Goal: Information Seeking & Learning: Find specific fact

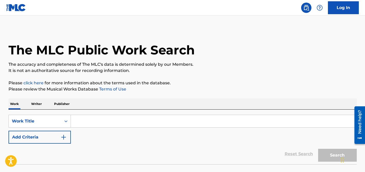
click at [98, 123] on input "Search Form" at bounding box center [214, 121] width 286 height 12
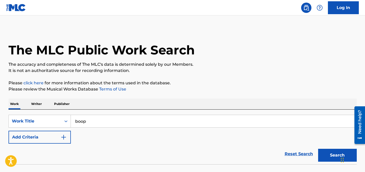
click at [318, 149] on button "Search" at bounding box center [337, 155] width 39 height 13
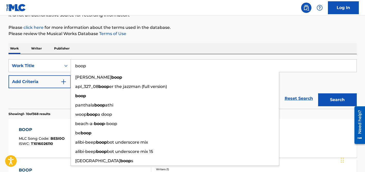
scroll to position [56, 0]
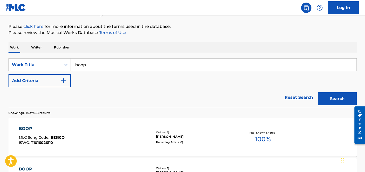
click at [39, 98] on div "Reset Search Search" at bounding box center [183, 97] width 349 height 21
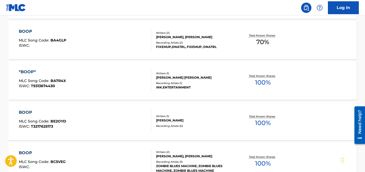
scroll to position [442, 0]
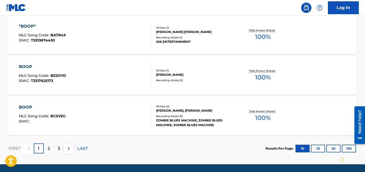
click at [346, 147] on button "100" at bounding box center [349, 149] width 14 height 8
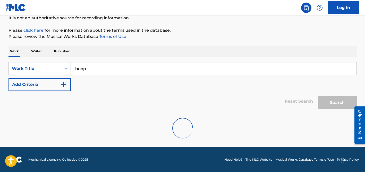
scroll to position [53, 0]
click at [54, 84] on button "Add Criteria" at bounding box center [40, 84] width 62 height 13
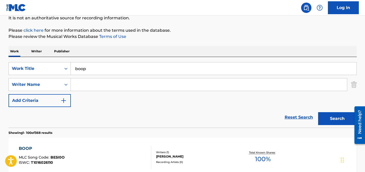
click at [99, 71] on input "boop" at bounding box center [214, 68] width 286 height 12
paste input "Jiva"
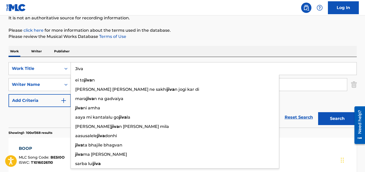
type input "Jiva"
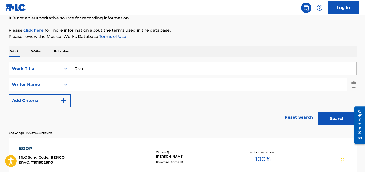
click at [116, 50] on div "Work Writer Publisher" at bounding box center [183, 51] width 349 height 11
click at [103, 81] on input "Search Form" at bounding box center [209, 84] width 276 height 12
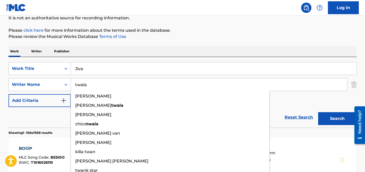
type input "twala"
click at [318, 112] on button "Search" at bounding box center [337, 118] width 39 height 13
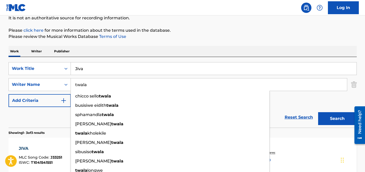
click at [162, 45] on div "The MLC Public Work Search The accuracy and completeness of The MLC's data is d…" at bounding box center [182, 129] width 361 height 306
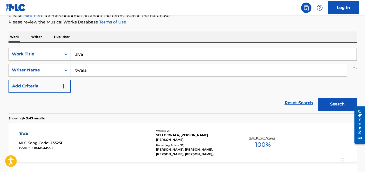
scroll to position [110, 0]
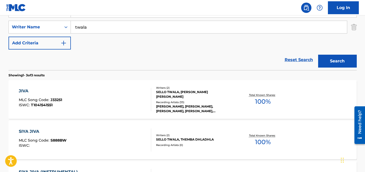
click at [170, 93] on div "SELLO TWALA, [PERSON_NAME] [PERSON_NAME]" at bounding box center [195, 94] width 78 height 9
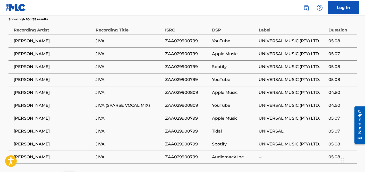
scroll to position [390, 0]
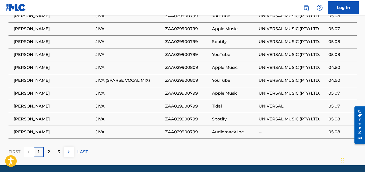
click at [49, 149] on p "2" at bounding box center [49, 152] width 2 height 6
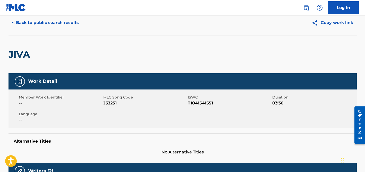
scroll to position [0, 0]
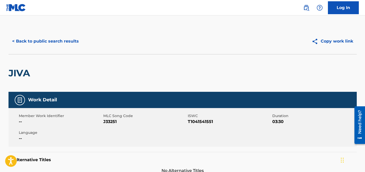
click at [57, 45] on button "< Back to public search results" at bounding box center [46, 41] width 74 height 13
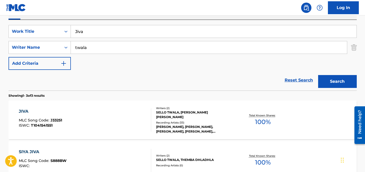
scroll to position [82, 0]
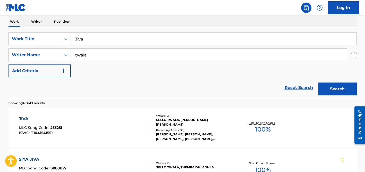
click at [87, 40] on input "Jiva" at bounding box center [214, 39] width 286 height 12
paste input "Tiriri Murali Bajyo Banaim"
type input "Tiriri [PERSON_NAME]"
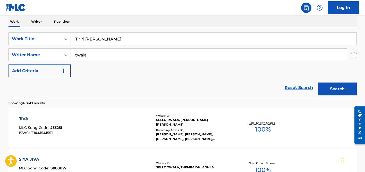
click at [101, 24] on div "Work Writer Publisher" at bounding box center [183, 21] width 349 height 11
click at [97, 52] on input "twala" at bounding box center [209, 55] width 276 height 12
click at [318, 82] on button "Search" at bounding box center [337, 88] width 39 height 13
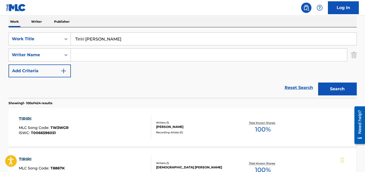
scroll to position [81, 0]
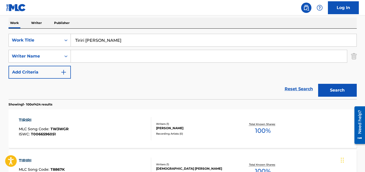
click at [114, 42] on input "Tiriri [PERSON_NAME]" at bounding box center [214, 40] width 286 height 12
paste input "Énfasis Millonario"
click at [77, 39] on input "Énfasis Millonario" at bounding box center [214, 40] width 286 height 12
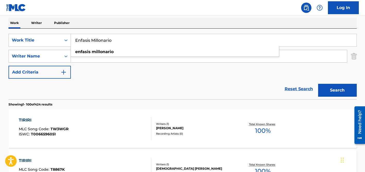
type input "Enfasis Millonario"
click at [123, 13] on nav "Log In" at bounding box center [182, 7] width 365 height 15
click at [107, 53] on input "Search Form" at bounding box center [209, 56] width 276 height 12
click at [318, 84] on button "Search" at bounding box center [337, 90] width 39 height 13
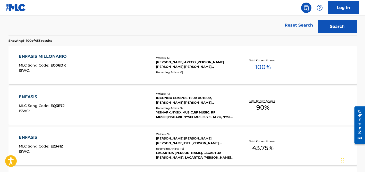
scroll to position [146, 0]
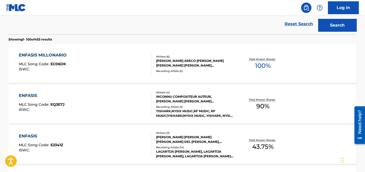
click at [174, 97] on div "INCONNU COMPOSITEUR AUTEUR, [PERSON_NAME] [PERSON_NAME] [PERSON_NAME] [PERSON_N…" at bounding box center [195, 98] width 78 height 9
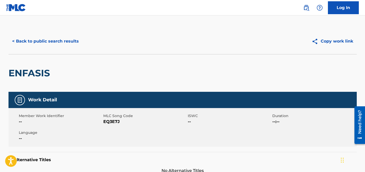
click at [57, 43] on button "< Back to public search results" at bounding box center [46, 41] width 74 height 13
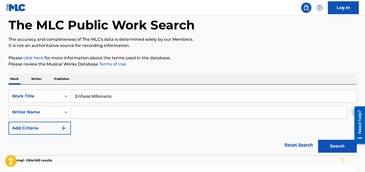
scroll to position [21, 0]
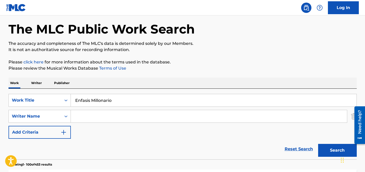
click at [98, 103] on input "Enfasis Millonario" at bounding box center [214, 100] width 286 height 12
paste input "Rooh Ruk Jaye"
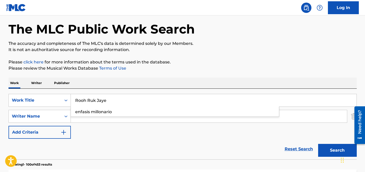
type input "Rooh Ruk Jaye"
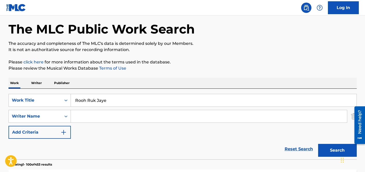
click at [117, 84] on div "Work Writer Publisher" at bounding box center [183, 83] width 349 height 11
click at [105, 111] on input "Search Form" at bounding box center [209, 116] width 276 height 12
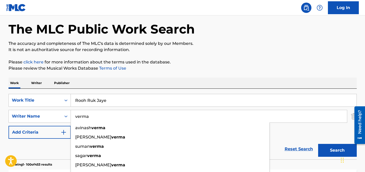
type input "verma"
click at [135, 96] on input "Rooh Ruk Jaye" at bounding box center [214, 100] width 286 height 12
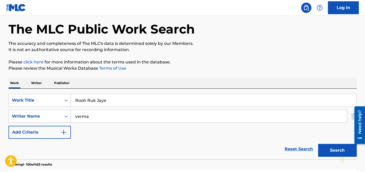
click at [318, 144] on button "Search" at bounding box center [337, 150] width 39 height 13
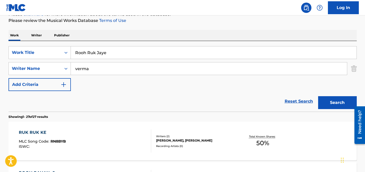
scroll to position [69, 0]
click at [90, 54] on input "Rooh Ruk Jaye" at bounding box center [214, 52] width 286 height 12
paste input "Miéntem"
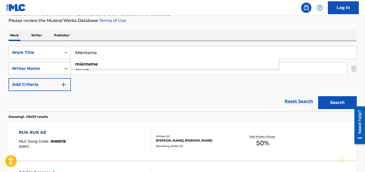
click at [82, 51] on input "Miénteme" at bounding box center [214, 52] width 286 height 12
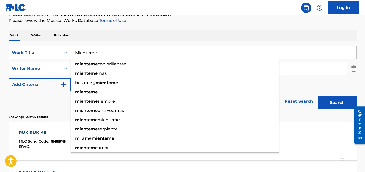
type input "Mienteme"
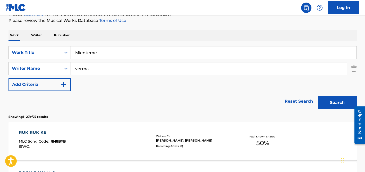
click at [103, 37] on div "Work Writer Publisher" at bounding box center [183, 35] width 349 height 11
click at [88, 70] on input "verma" at bounding box center [209, 68] width 276 height 12
click at [318, 96] on button "Search" at bounding box center [337, 102] width 39 height 13
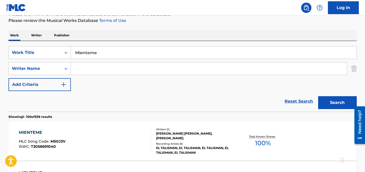
click at [97, 70] on input "Search Form" at bounding box center [209, 68] width 276 height 12
type input "vera"
click at [318, 96] on button "Search" at bounding box center [337, 102] width 39 height 13
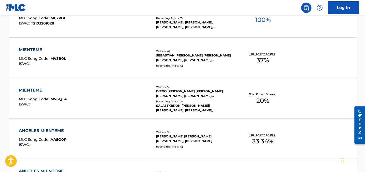
scroll to position [235, 0]
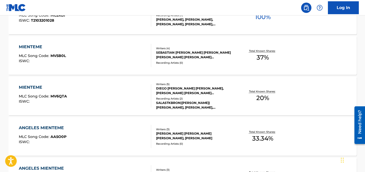
click at [166, 96] on div "Writers ( 5 ) DIEGO [PERSON_NAME] [PERSON_NAME], [PERSON_NAME] [PERSON_NAME] [P…" at bounding box center [192, 96] width 83 height 28
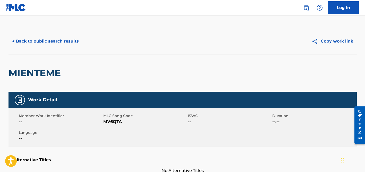
click at [54, 44] on button "< Back to public search results" at bounding box center [46, 41] width 74 height 13
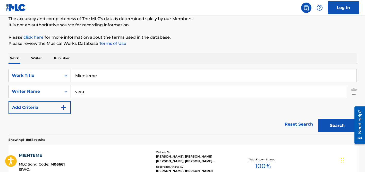
scroll to position [42, 0]
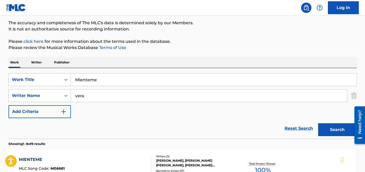
click at [79, 96] on input "vera" at bounding box center [209, 95] width 276 height 12
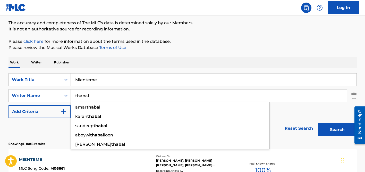
type input "thabal"
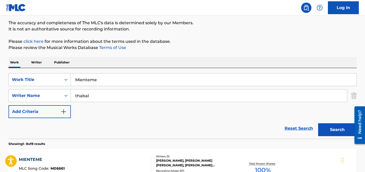
click at [94, 82] on input "Mienteme" at bounding box center [214, 79] width 286 height 12
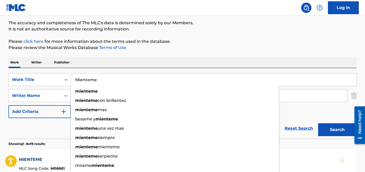
paste input "[PERSON_NAME]"
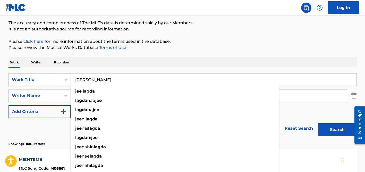
type input "[PERSON_NAME]"
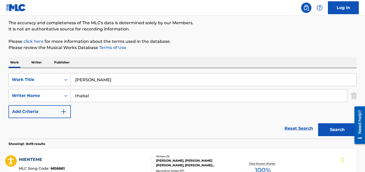
click at [115, 68] on div "SearchWithCriteriada92fadb-9570-4115-acf3-3f21b08c6bfe Work Title Jee Lagda Sea…" at bounding box center [183, 103] width 349 height 71
click at [114, 94] on input "thabal" at bounding box center [209, 95] width 276 height 12
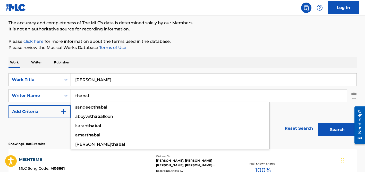
click at [318, 123] on button "Search" at bounding box center [337, 129] width 39 height 13
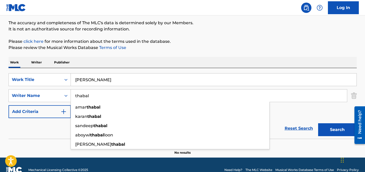
click at [92, 93] on input "thabal" at bounding box center [209, 95] width 276 height 12
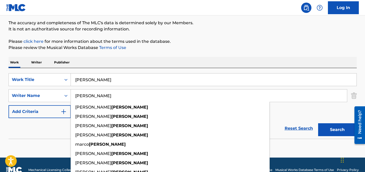
type input "[PERSON_NAME]"
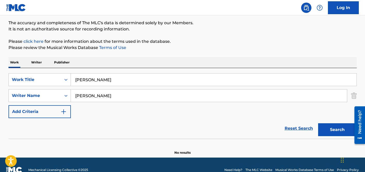
click at [94, 77] on input "[PERSON_NAME]" at bounding box center [214, 79] width 286 height 12
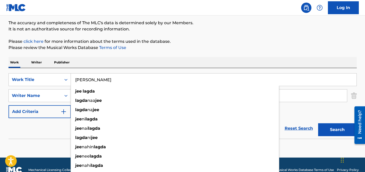
paste input "[PERSON_NAME]"
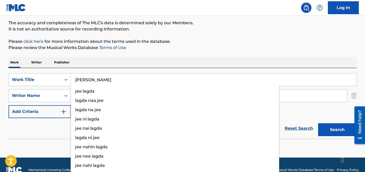
type input "[PERSON_NAME]"
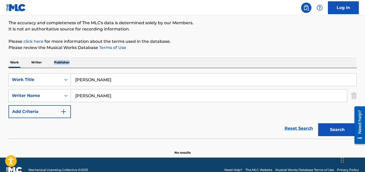
click at [109, 60] on div "Work Writer Publisher" at bounding box center [183, 62] width 349 height 11
click at [104, 100] on input "[PERSON_NAME]" at bounding box center [209, 95] width 276 height 12
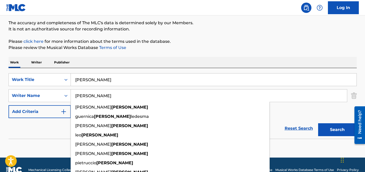
click at [318, 123] on button "Search" at bounding box center [337, 129] width 39 height 13
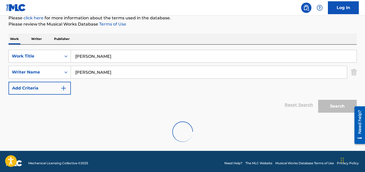
scroll to position [69, 0]
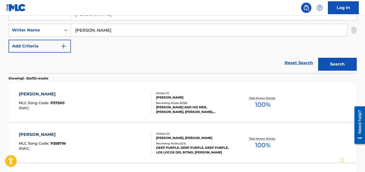
scroll to position [110, 0]
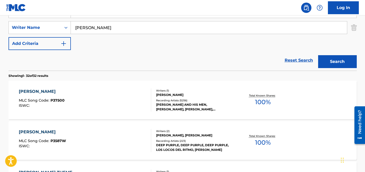
click at [173, 99] on div "Recording Artists ( 5256 )" at bounding box center [195, 100] width 78 height 4
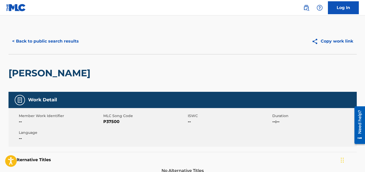
click at [74, 40] on button "< Back to public search results" at bounding box center [46, 41] width 74 height 13
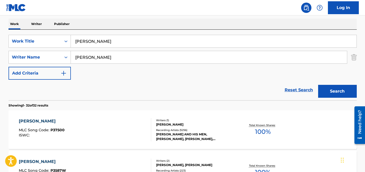
scroll to position [75, 0]
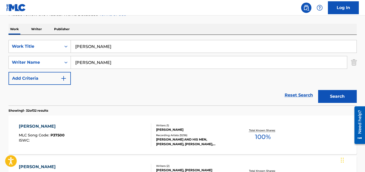
click at [96, 44] on input "[PERSON_NAME]" at bounding box center [214, 46] width 286 height 12
paste input "Sublime Skylines [PERSON_NAME]"
drag, startPoint x: 146, startPoint y: 46, endPoint x: 110, endPoint y: 45, distance: 35.6
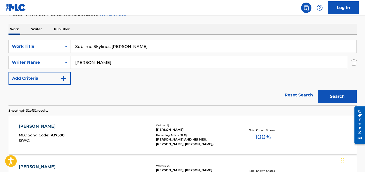
click at [110, 45] on input "Sublime Skylines [PERSON_NAME]" at bounding box center [214, 46] width 286 height 12
type input "Sublime Skylines"
click at [93, 62] on input "[PERSON_NAME]" at bounding box center [209, 62] width 276 height 12
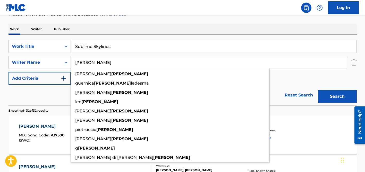
paste input "Sublime Skylines [PERSON_NAME]"
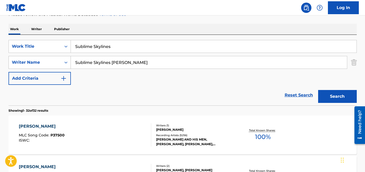
drag, startPoint x: 126, startPoint y: 62, endPoint x: 46, endPoint y: 59, distance: 80.2
click at [46, 59] on div "SearchWithCriteria47b6bf6d-f48b-410a-9ef7-a0b94cfd59f7 Writer Name Sublime Skyl…" at bounding box center [183, 62] width 349 height 13
type input "[PERSON_NAME]"
click at [318, 90] on button "Search" at bounding box center [337, 96] width 39 height 13
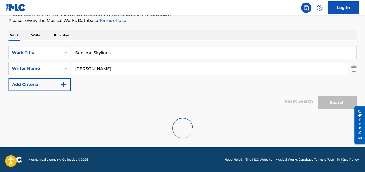
scroll to position [69, 0]
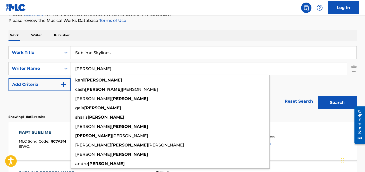
click at [37, 89] on button "Add Criteria" at bounding box center [40, 84] width 62 height 13
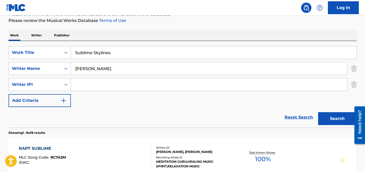
click at [353, 85] on img "Search Form" at bounding box center [354, 84] width 6 height 13
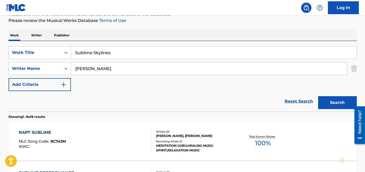
click at [111, 50] on input "Sublime Skylines" at bounding box center [214, 52] width 286 height 12
paste input "Beautiful Green Wild Beast"
type input "Beautiful Green Wild Beast"
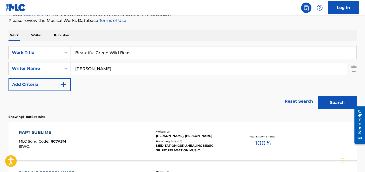
click at [113, 35] on div "Work Writer Publisher" at bounding box center [183, 35] width 349 height 11
click at [99, 65] on input "[PERSON_NAME]" at bounding box center [209, 68] width 276 height 12
click at [318, 96] on button "Search" at bounding box center [337, 102] width 39 height 13
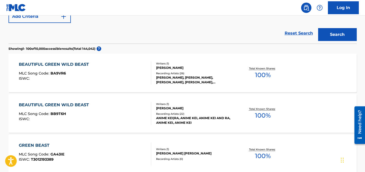
scroll to position [136, 0]
click at [166, 110] on div "[PERSON_NAME]" at bounding box center [195, 108] width 78 height 5
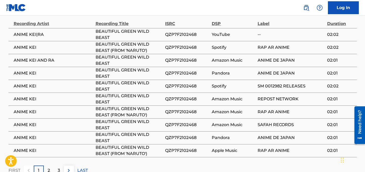
scroll to position [342, 0]
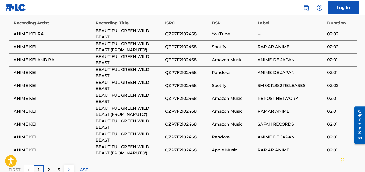
click at [21, 44] on span "ANIME KEI" at bounding box center [53, 47] width 79 height 6
copy div "ANIME KEI"
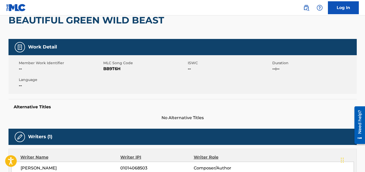
scroll to position [0, 0]
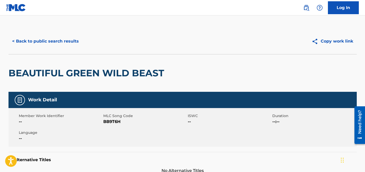
click at [38, 37] on button "< Back to public search results" at bounding box center [46, 41] width 74 height 13
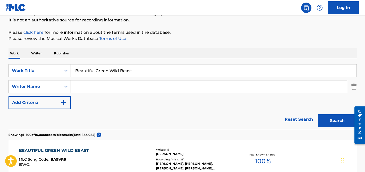
scroll to position [42, 0]
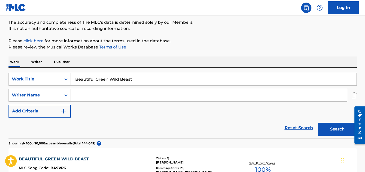
click at [100, 77] on input "Beautiful Green Wild Beast" at bounding box center [214, 79] width 286 height 12
paste input "Disco Eterno"
type input "Disco Eterno"
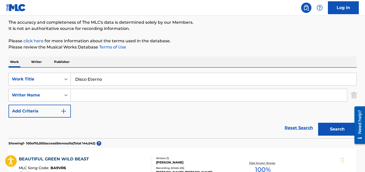
click at [102, 68] on div "SearchWithCriteriada92fadb-9570-4115-acf3-3f21b08c6bfe Work Title Disco Eterno …" at bounding box center [183, 103] width 349 height 71
click at [94, 96] on input "Search Form" at bounding box center [209, 95] width 276 height 12
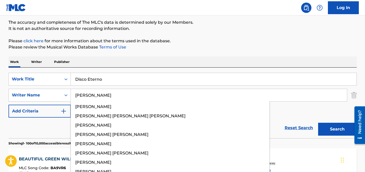
type input "[PERSON_NAME]"
click at [318, 123] on button "Search" at bounding box center [337, 129] width 39 height 13
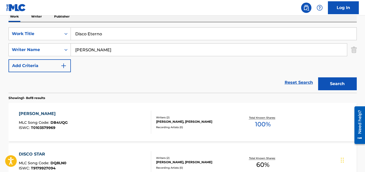
scroll to position [80, 0]
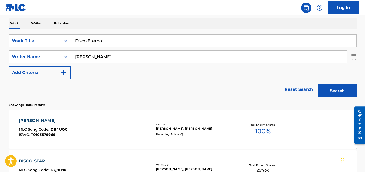
click at [102, 55] on input "[PERSON_NAME]" at bounding box center [209, 57] width 276 height 12
click at [318, 84] on button "Search" at bounding box center [337, 90] width 39 height 13
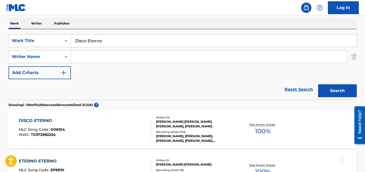
click at [174, 118] on div "Writers ( 3 )" at bounding box center [195, 117] width 78 height 4
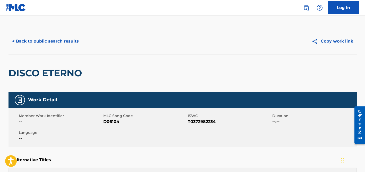
click at [63, 42] on button "< Back to public search results" at bounding box center [46, 41] width 74 height 13
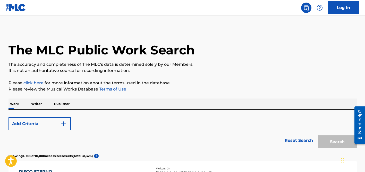
scroll to position [80, 0]
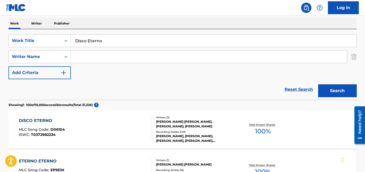
click at [106, 41] on input "Disco Eterno" at bounding box center [214, 41] width 286 height 12
paste input "N'escrivaneta"
click at [101, 25] on div "Work Writer Publisher" at bounding box center [183, 23] width 349 height 11
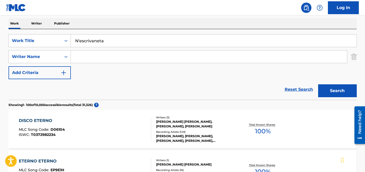
click at [98, 53] on input "Search Form" at bounding box center [209, 57] width 276 height 12
click at [318, 84] on button "Search" at bounding box center [337, 90] width 39 height 13
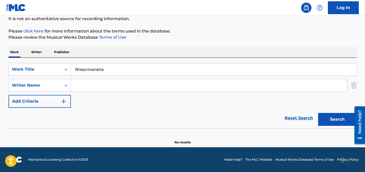
scroll to position [52, 0]
click at [318, 113] on button "Search" at bounding box center [337, 119] width 39 height 13
click at [110, 69] on input "N'escrivaneta" at bounding box center [214, 69] width 286 height 12
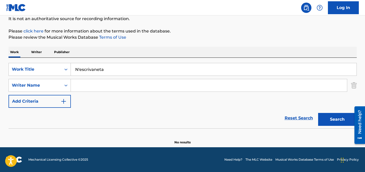
paste input "Sonha Comigo"
type input "Sonha Comigo"
click at [318, 113] on button "Search" at bounding box center [337, 119] width 39 height 13
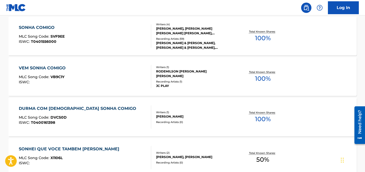
scroll to position [415, 0]
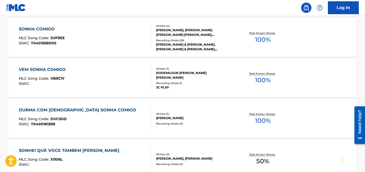
click at [174, 38] on div "Recording Artists ( 59 )" at bounding box center [195, 40] width 78 height 4
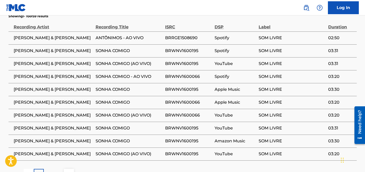
scroll to position [486, 0]
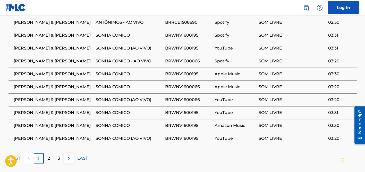
click at [49, 155] on p "2" at bounding box center [49, 158] width 2 height 6
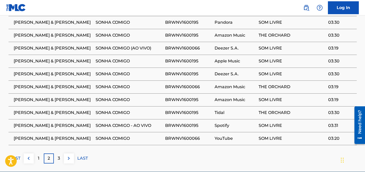
click at [58, 155] on p "3" at bounding box center [59, 158] width 2 height 6
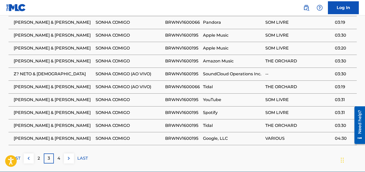
click at [59, 155] on p "4" at bounding box center [58, 158] width 3 height 6
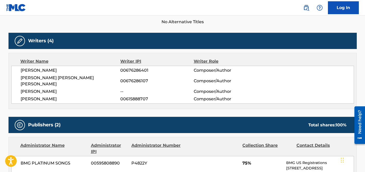
scroll to position [0, 0]
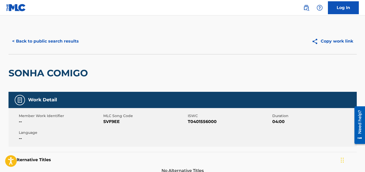
click at [62, 41] on button "< Back to public search results" at bounding box center [46, 41] width 74 height 13
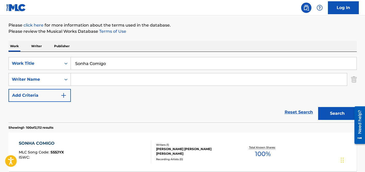
scroll to position [54, 0]
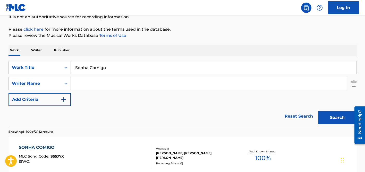
click at [88, 64] on input "Sonha Comigo" at bounding box center [214, 67] width 286 height 12
paste input "Yalan Mı?"
click at [96, 67] on input "Yalan Mı?" at bounding box center [214, 67] width 286 height 12
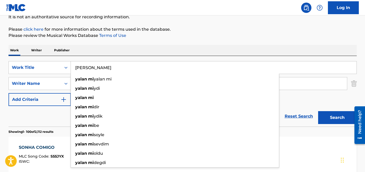
type input "[PERSON_NAME]"
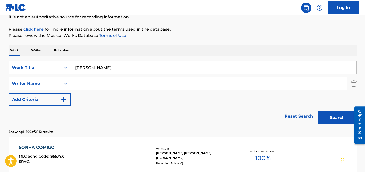
click at [87, 85] on input "Search Form" at bounding box center [209, 83] width 276 height 12
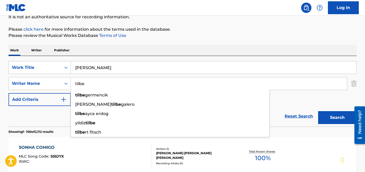
type input "tilbe"
click at [102, 72] on input "[PERSON_NAME]" at bounding box center [214, 67] width 286 height 12
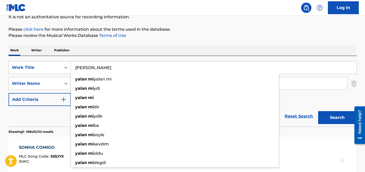
click at [318, 111] on button "Search" at bounding box center [337, 117] width 39 height 13
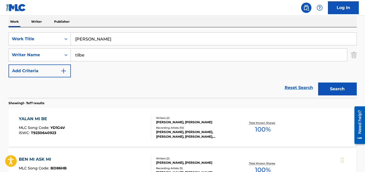
scroll to position [101, 0]
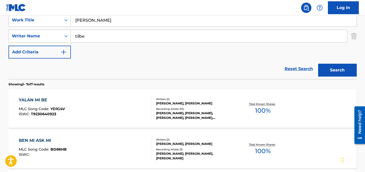
click at [177, 107] on div "Recording Artists ( 10 )" at bounding box center [195, 109] width 78 height 4
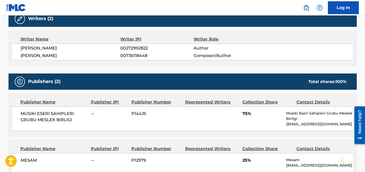
scroll to position [189, 0]
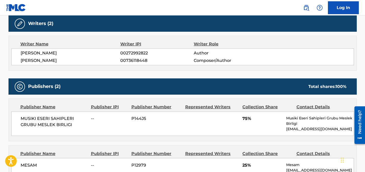
click at [41, 53] on span "[PERSON_NAME]" at bounding box center [71, 53] width 100 height 6
copy div "[PERSON_NAME]"
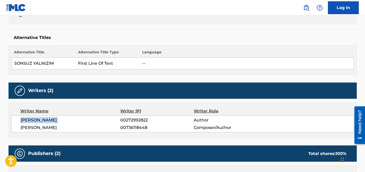
scroll to position [0, 0]
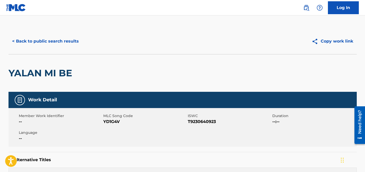
click at [57, 42] on button "< Back to public search results" at bounding box center [46, 41] width 74 height 13
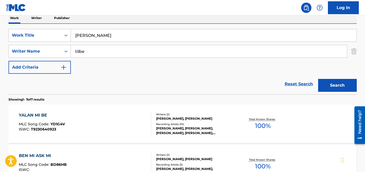
scroll to position [80, 0]
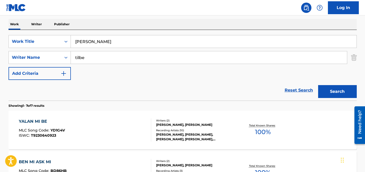
click at [85, 60] on input "tilbe" at bounding box center [209, 57] width 276 height 12
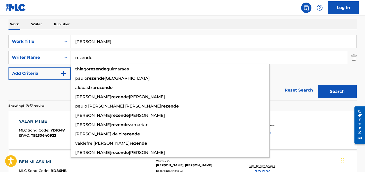
type input "rezende"
click at [92, 44] on input "[PERSON_NAME]" at bounding box center [214, 41] width 286 height 12
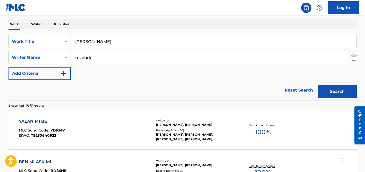
click at [92, 44] on input "[PERSON_NAME]" at bounding box center [214, 41] width 286 height 12
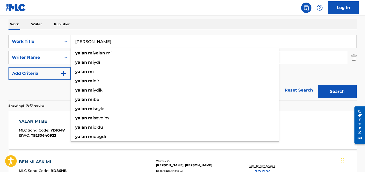
paste input "A Loba"
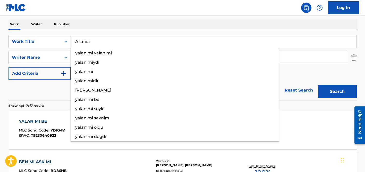
type input "A Loba"
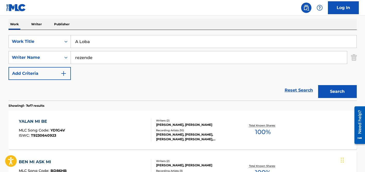
click at [105, 31] on div "SearchWithCriteriada92fadb-9570-4115-acf3-3f21b08c6bfe Work Title A Loba Search…" at bounding box center [183, 65] width 349 height 71
click at [105, 53] on input "rezende" at bounding box center [209, 57] width 276 height 12
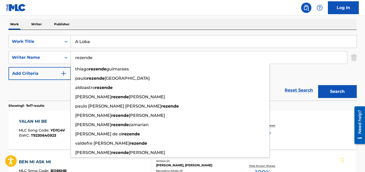
click at [318, 85] on button "Search" at bounding box center [337, 91] width 39 height 13
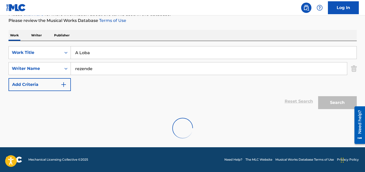
scroll to position [69, 0]
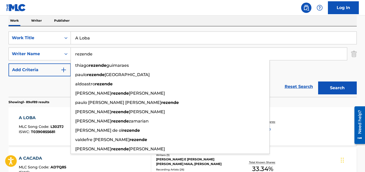
click at [225, 17] on div "Work Writer Publisher" at bounding box center [183, 20] width 349 height 11
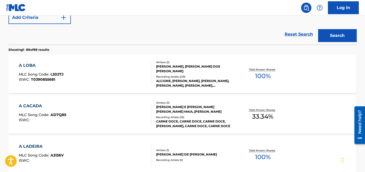
scroll to position [139, 0]
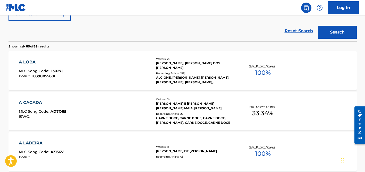
click at [172, 72] on div "Recording Artists ( 219 )" at bounding box center [195, 73] width 78 height 4
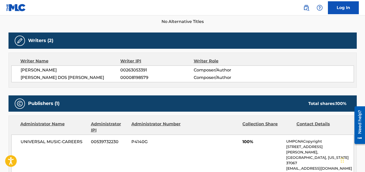
scroll to position [20, 0]
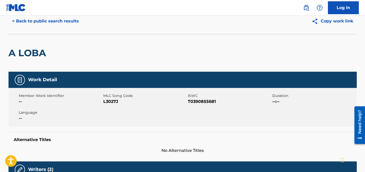
click at [60, 21] on button "< Back to public search results" at bounding box center [46, 21] width 74 height 13
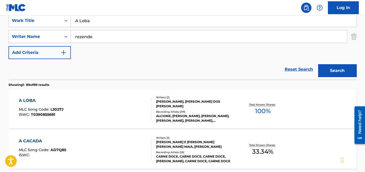
scroll to position [98, 0]
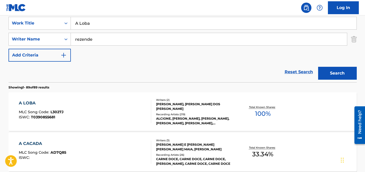
click at [91, 38] on input "rezende" at bounding box center [209, 39] width 276 height 12
type input "sproccati"
click at [112, 21] on input "A Loba" at bounding box center [214, 23] width 286 height 12
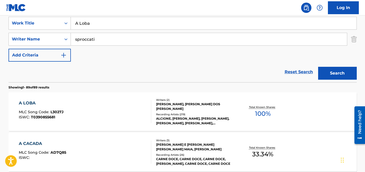
click at [112, 21] on input "A Loba" at bounding box center [214, 23] width 286 height 12
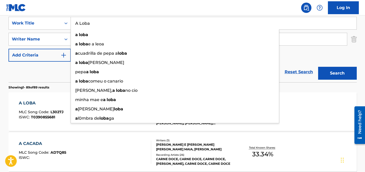
paste input "Estate Gitan"
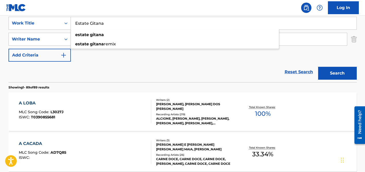
type input "Estate Gitana"
click at [38, 75] on div "Reset Search Search" at bounding box center [183, 72] width 349 height 21
click at [107, 40] on input "sproccati" at bounding box center [209, 39] width 276 height 12
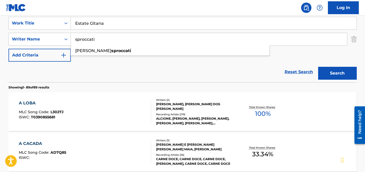
click at [318, 67] on button "Search" at bounding box center [337, 73] width 39 height 13
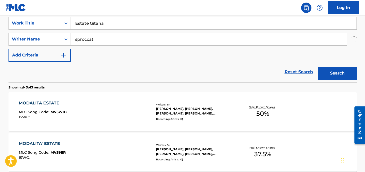
click at [120, 39] on input "sproccati" at bounding box center [209, 39] width 276 height 12
click at [318, 67] on button "Search" at bounding box center [337, 73] width 39 height 13
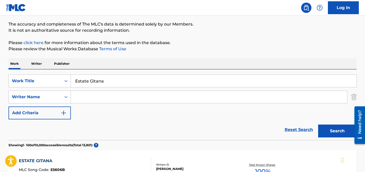
scroll to position [62, 0]
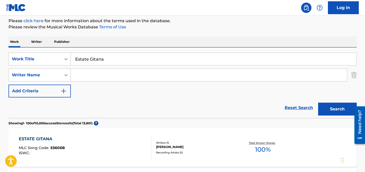
click at [85, 56] on input "Estate Gitana" at bounding box center [214, 59] width 286 height 12
paste input "Ya Albo"
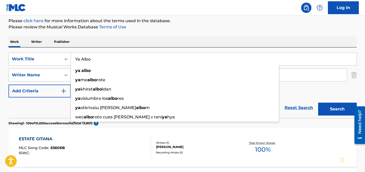
type input "Ya Albo"
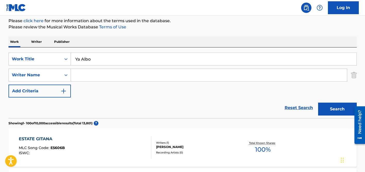
click at [103, 72] on input "Search Form" at bounding box center [209, 75] width 276 height 12
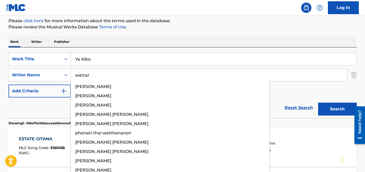
type input "wattar"
click at [318, 103] on button "Search" at bounding box center [337, 109] width 39 height 13
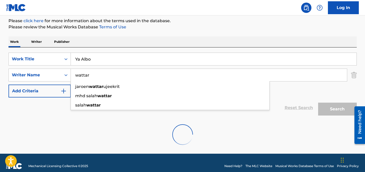
scroll to position [52, 0]
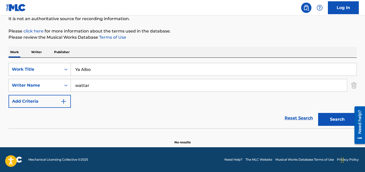
click at [173, 71] on input "Ya Albo" at bounding box center [214, 69] width 286 height 12
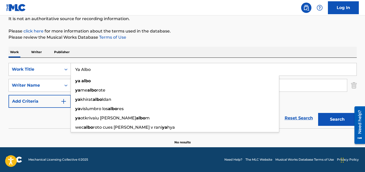
click at [318, 113] on button "Search" at bounding box center [337, 119] width 39 height 13
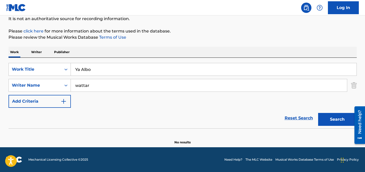
click at [113, 88] on input "wattar" at bounding box center [209, 85] width 276 height 12
click at [318, 113] on button "Search" at bounding box center [337, 119] width 39 height 13
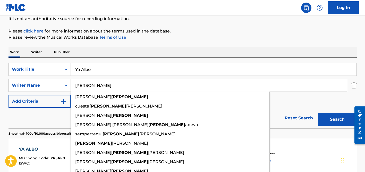
type input "[PERSON_NAME]"
click at [98, 58] on div "SearchWithCriteriada92fadb-9570-4115-acf3-3f21b08c6bfe Work Title Ya Albo Searc…" at bounding box center [183, 93] width 349 height 71
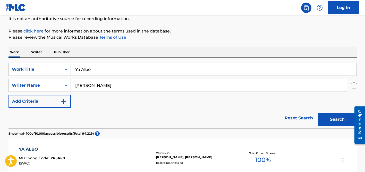
click at [91, 71] on input "Ya Albo" at bounding box center [214, 69] width 286 height 12
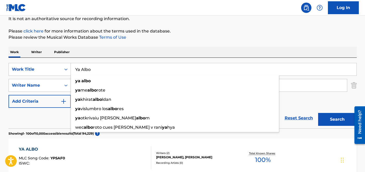
paste input "La Especuladora de [GEOGRAPHIC_DATA]"
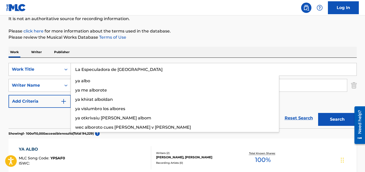
type input "La Especuladora de [GEOGRAPHIC_DATA]"
click at [120, 47] on div "Work Writer Publisher" at bounding box center [183, 52] width 349 height 11
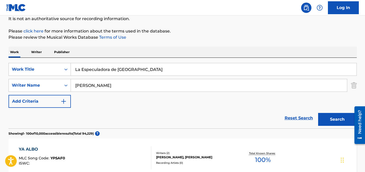
click at [119, 82] on input "[PERSON_NAME]" at bounding box center [209, 85] width 276 height 12
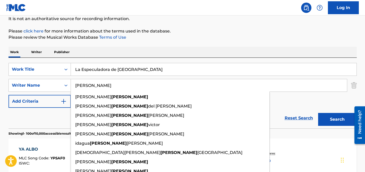
click at [318, 113] on button "Search" at bounding box center [337, 119] width 39 height 13
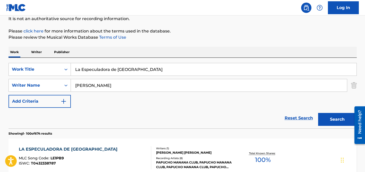
click at [228, 39] on p "Please review the Musical Works Database Terms of Use" at bounding box center [183, 37] width 349 height 6
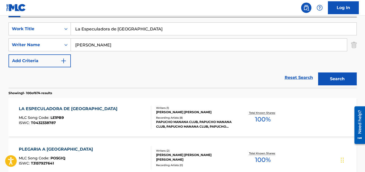
scroll to position [99, 0]
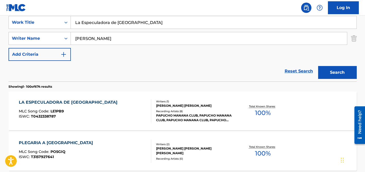
click at [177, 107] on div "[PERSON_NAME] [PERSON_NAME]" at bounding box center [195, 105] width 78 height 5
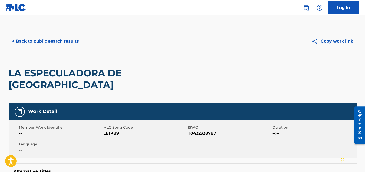
click at [71, 41] on button "< Back to public search results" at bounding box center [46, 41] width 74 height 13
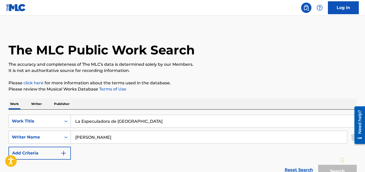
scroll to position [99, 0]
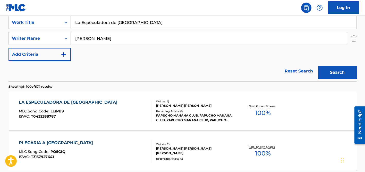
click at [103, 42] on input "[PERSON_NAME]" at bounding box center [209, 38] width 276 height 12
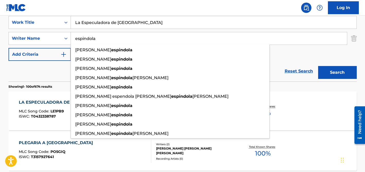
type input "espindola"
click at [106, 25] on input "La Especuladora de [GEOGRAPHIC_DATA]" at bounding box center [214, 22] width 286 height 12
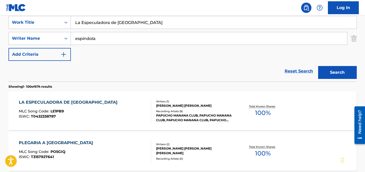
click at [106, 25] on input "La Especuladora de [GEOGRAPHIC_DATA]" at bounding box center [214, 22] width 286 height 12
paste input "Amor Sincero"
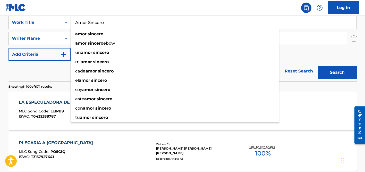
click at [318, 66] on button "Search" at bounding box center [337, 72] width 39 height 13
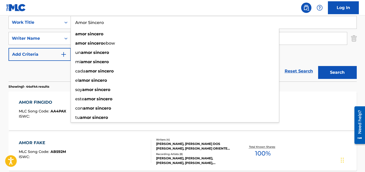
click at [97, 25] on input "Amor Sincero" at bounding box center [214, 22] width 286 height 12
paste input "[PERSON_NAME]"
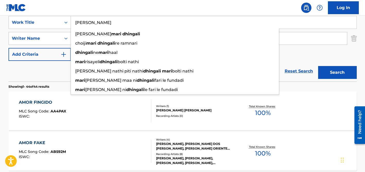
type input "[PERSON_NAME]"
click at [55, 69] on div "Reset Search Search" at bounding box center [183, 71] width 349 height 21
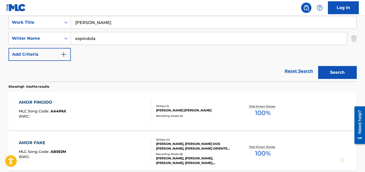
click at [92, 40] on input "espindola" at bounding box center [209, 38] width 276 height 12
click at [318, 66] on button "Search" at bounding box center [337, 72] width 39 height 13
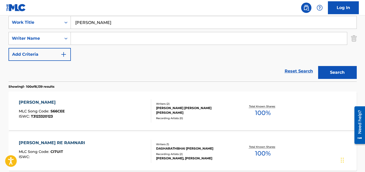
click at [86, 23] on input "[PERSON_NAME]" at bounding box center [214, 22] width 286 height 12
paste input "Love in [GEOGRAPHIC_DATA]"
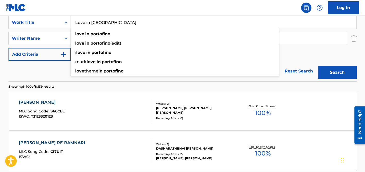
type input "Love in [GEOGRAPHIC_DATA]"
click at [55, 67] on div "Reset Search Search" at bounding box center [183, 71] width 349 height 21
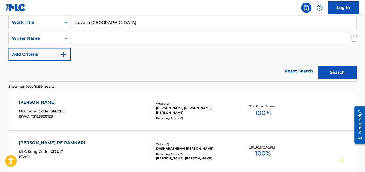
click at [101, 37] on input "Search Form" at bounding box center [209, 38] width 276 height 12
click at [318, 66] on button "Search" at bounding box center [337, 72] width 39 height 13
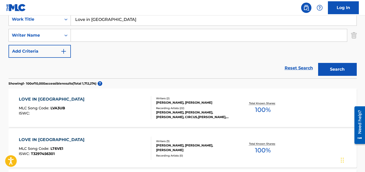
scroll to position [371, 0]
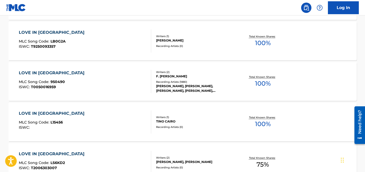
click at [180, 82] on div "Recording Artists ( 1880 )" at bounding box center [195, 82] width 78 height 4
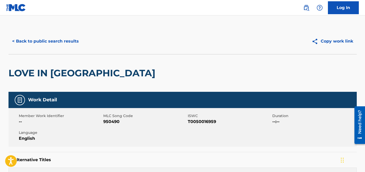
click at [65, 40] on button "< Back to public search results" at bounding box center [46, 41] width 74 height 13
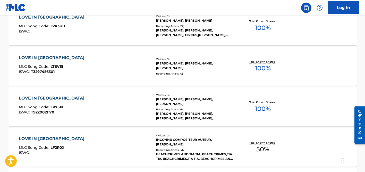
scroll to position [71, 0]
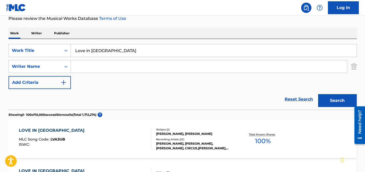
click at [87, 65] on input "Search Form" at bounding box center [209, 66] width 276 height 12
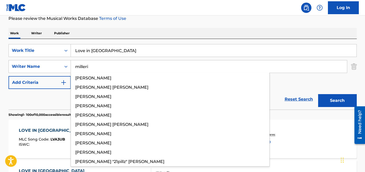
type input "milleri"
click at [91, 53] on input "Love in [GEOGRAPHIC_DATA]" at bounding box center [214, 50] width 286 height 12
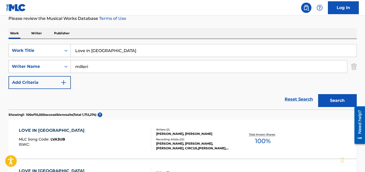
click at [91, 53] on input "Love in [GEOGRAPHIC_DATA]" at bounding box center [214, 50] width 286 height 12
click at [95, 51] on input "Love in [GEOGRAPHIC_DATA]" at bounding box center [214, 50] width 286 height 12
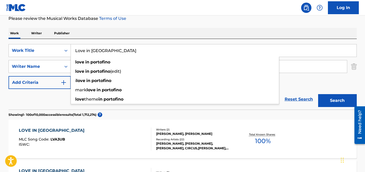
click at [95, 51] on input "Love in [GEOGRAPHIC_DATA]" at bounding box center [214, 50] width 286 height 12
paste input "Atmosphere"
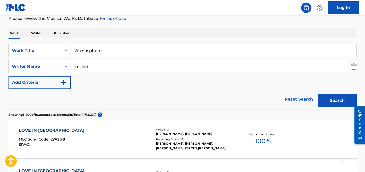
click at [107, 69] on input "milleri" at bounding box center [209, 66] width 276 height 12
click at [318, 94] on button "Search" at bounding box center [337, 100] width 39 height 13
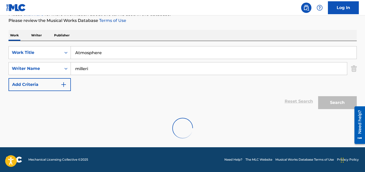
scroll to position [52, 0]
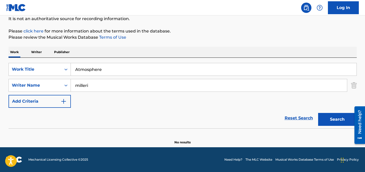
click at [102, 68] on input "Atmosphere" at bounding box center [214, 69] width 286 height 12
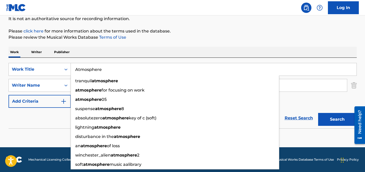
click at [102, 68] on input "Atmosphere" at bounding box center [214, 69] width 286 height 12
paste input "[PERSON_NAME] Talk"
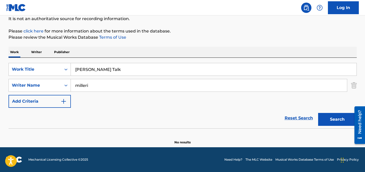
type input "[PERSON_NAME] Talk"
click at [118, 54] on div "Work Writer Publisher" at bounding box center [183, 52] width 349 height 11
click at [109, 81] on input "milleri" at bounding box center [209, 85] width 276 height 12
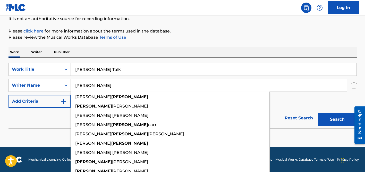
type input "[PERSON_NAME]"
click at [318, 113] on button "Search" at bounding box center [337, 119] width 39 height 13
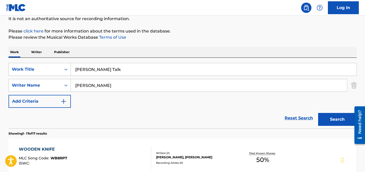
click at [92, 82] on input "[PERSON_NAME]" at bounding box center [209, 85] width 276 height 12
click at [318, 113] on button "Search" at bounding box center [337, 119] width 39 height 13
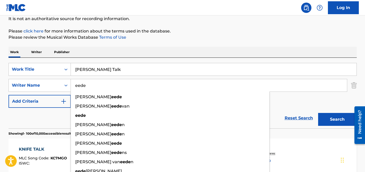
type input "eede"
click at [88, 70] on input "[PERSON_NAME] Talk" at bounding box center [214, 69] width 286 height 12
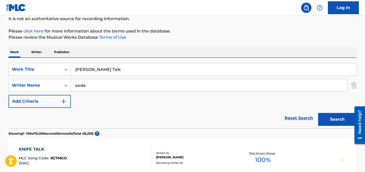
click at [88, 70] on input "[PERSON_NAME] Talk" at bounding box center [214, 69] width 286 height 12
paste input "Relax, Take It Easy"
type input "Relax, Take It Easy"
click at [318, 113] on button "Search" at bounding box center [337, 119] width 39 height 13
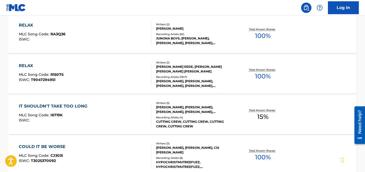
scroll to position [218, 0]
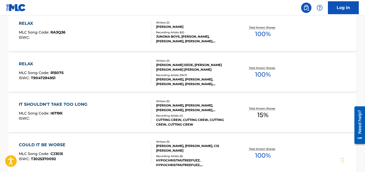
click at [174, 75] on div "Recording Artists ( 1947 )" at bounding box center [195, 75] width 78 height 4
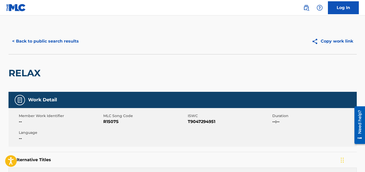
click at [77, 37] on button "< Back to public search results" at bounding box center [46, 41] width 74 height 13
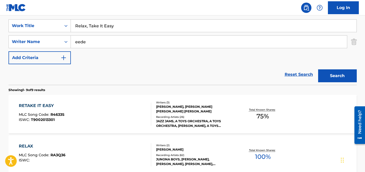
scroll to position [91, 0]
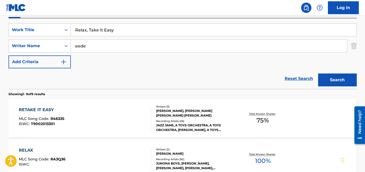
click at [88, 48] on input "eede" at bounding box center [209, 46] width 276 height 12
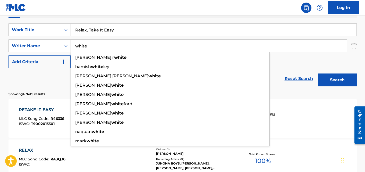
type input "white"
click at [94, 32] on input "Relax, Take It Easy" at bounding box center [214, 30] width 286 height 12
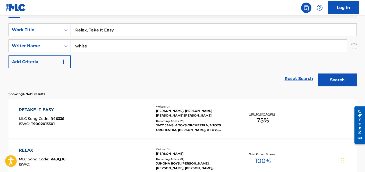
click at [94, 32] on input "Relax, Take It Easy" at bounding box center [214, 30] width 286 height 12
paste input "Bam Bam"
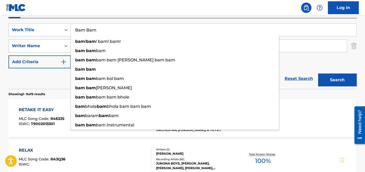
type input "Bam Bam"
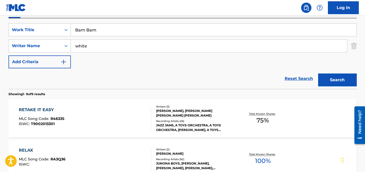
click at [52, 75] on div "Reset Search Search" at bounding box center [183, 78] width 349 height 21
click at [111, 51] on input "white" at bounding box center [209, 46] width 276 height 12
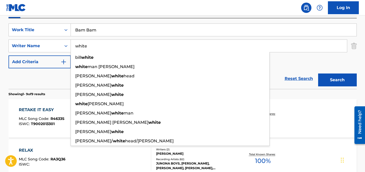
click at [318, 73] on button "Search" at bounding box center [337, 79] width 39 height 13
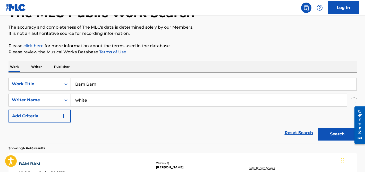
scroll to position [0, 0]
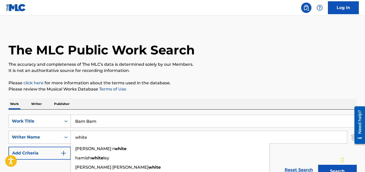
click at [94, 138] on input "white" at bounding box center [209, 137] width 276 height 12
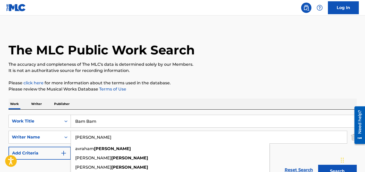
type input "[PERSON_NAME]"
click at [97, 126] on input "Bam Bam" at bounding box center [214, 121] width 286 height 12
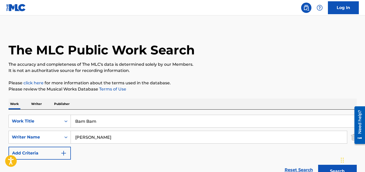
click at [97, 126] on input "Bam Bam" at bounding box center [214, 121] width 286 height 12
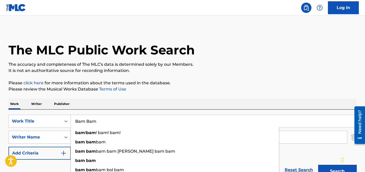
paste input "(Where Do I Begin) Love Story"
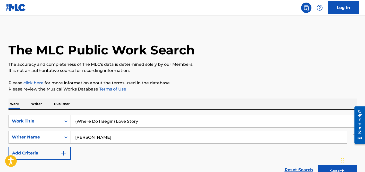
type input "(Where Do I Begin) Love Story"
click at [134, 101] on div "Work Writer Publisher" at bounding box center [183, 103] width 349 height 11
click at [122, 136] on input "[PERSON_NAME]" at bounding box center [209, 137] width 276 height 12
click at [318, 165] on button "Search" at bounding box center [337, 171] width 39 height 13
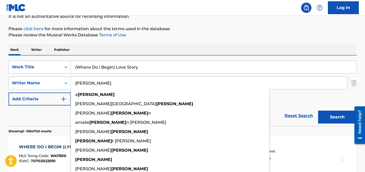
scroll to position [55, 0]
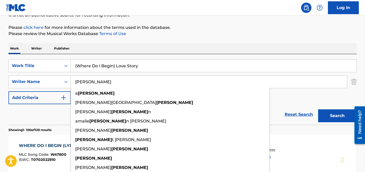
click at [188, 37] on p "Please review the Musical Works Database Terms of Use" at bounding box center [183, 34] width 349 height 6
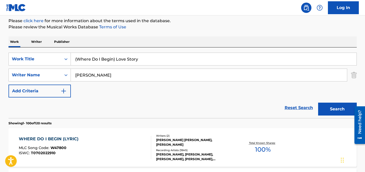
scroll to position [65, 0]
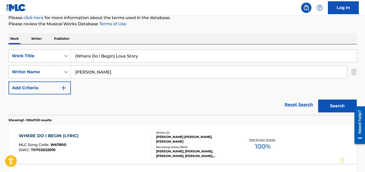
click at [95, 69] on input "[PERSON_NAME]" at bounding box center [209, 72] width 276 height 12
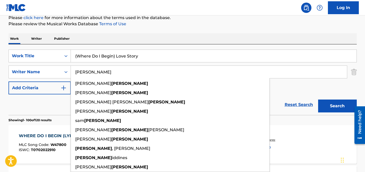
type input "[PERSON_NAME]"
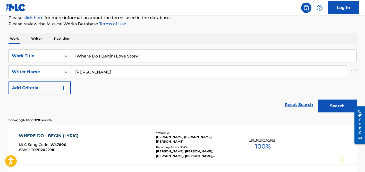
click at [98, 54] on input "(Where Do I Begin) Love Story" at bounding box center [214, 56] width 286 height 12
paste input "girl you're taking home"
type input "girl you're taking home"
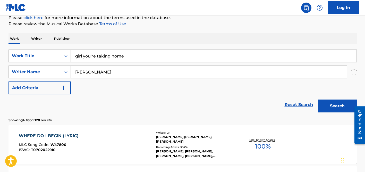
click at [141, 38] on div "Work Writer Publisher" at bounding box center [183, 38] width 349 height 11
click at [136, 68] on input "[PERSON_NAME]" at bounding box center [209, 72] width 276 height 12
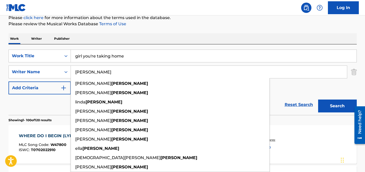
click at [318, 100] on button "Search" at bounding box center [337, 106] width 39 height 13
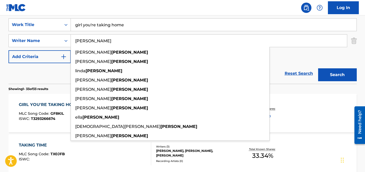
scroll to position [97, 0]
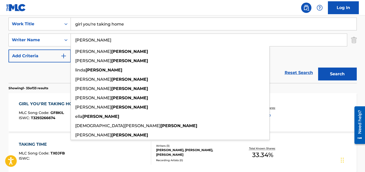
click at [295, 50] on div "SearchWithCriteriada92fadb-9570-4115-acf3-3f21b08c6bfe Work Title girl you're t…" at bounding box center [183, 40] width 349 height 45
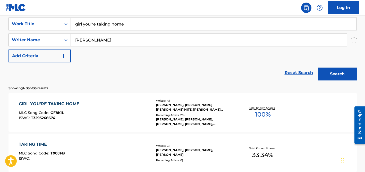
click at [198, 112] on div "Writers ( 4 ) [PERSON_NAME], [PERSON_NAME] [PERSON_NAME] NITE, [PERSON_NAME] [P…" at bounding box center [192, 113] width 83 height 28
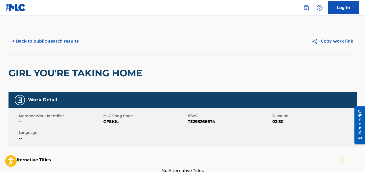
click at [52, 42] on button "< Back to public search results" at bounding box center [46, 41] width 74 height 13
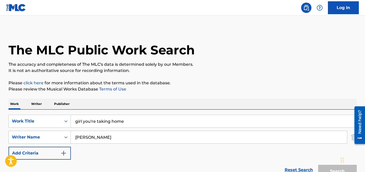
scroll to position [97, 0]
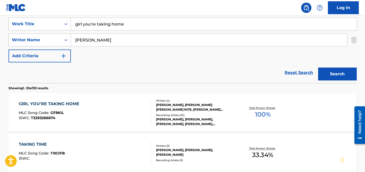
click at [98, 31] on div "SearchWithCriteriada92fadb-9570-4115-acf3-3f21b08c6bfe Work Title girl you're t…" at bounding box center [183, 40] width 349 height 45
click at [98, 26] on input "girl you're taking home" at bounding box center [214, 24] width 286 height 12
paste input "Jalan, [GEOGRAPHIC_DATA]"
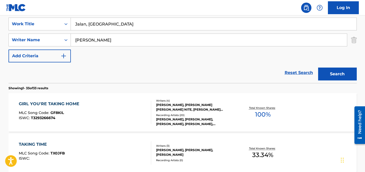
type input "Jalan, [GEOGRAPHIC_DATA]"
click at [86, 37] on input "[PERSON_NAME]" at bounding box center [209, 40] width 276 height 12
click at [318, 68] on button "Search" at bounding box center [337, 74] width 39 height 13
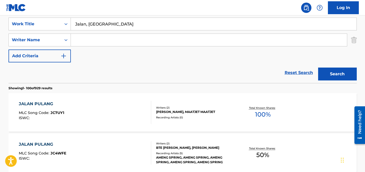
paste input "Widi Puradiredja"
drag, startPoint x: 86, startPoint y: 40, endPoint x: 58, endPoint y: 37, distance: 27.7
click at [58, 37] on div "SearchWithCriteria47b6bf6d-f48b-410a-9ef7-a0b94cfd59f7 Writer Name Widi Puradir…" at bounding box center [183, 40] width 349 height 13
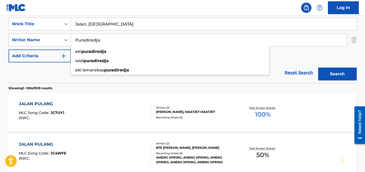
click at [318, 68] on button "Search" at bounding box center [337, 74] width 39 height 13
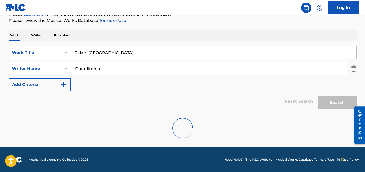
scroll to position [52, 0]
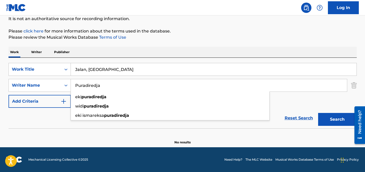
click at [95, 84] on input "Puradiredja" at bounding box center [209, 85] width 276 height 12
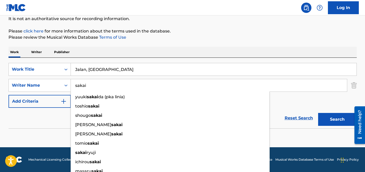
type input "sakai"
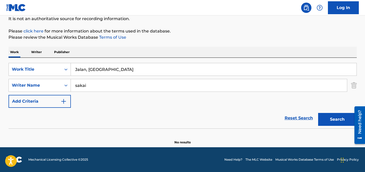
click at [96, 73] on input "Jalan, [GEOGRAPHIC_DATA]" at bounding box center [214, 69] width 286 height 12
paste input "Blue Jeans"
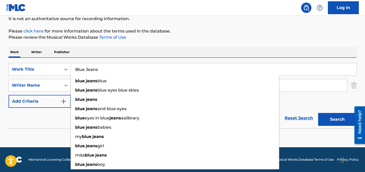
type input "Blue Jeans"
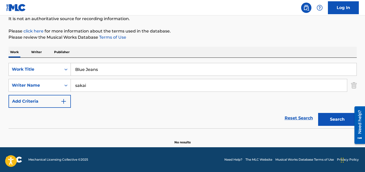
click at [122, 51] on div "Work Writer Publisher" at bounding box center [183, 52] width 349 height 11
click at [116, 83] on input "sakai" at bounding box center [209, 85] width 276 height 12
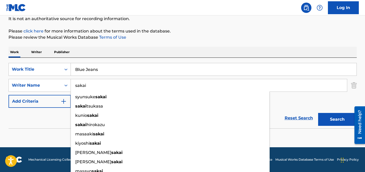
click at [318, 113] on button "Search" at bounding box center [337, 119] width 39 height 13
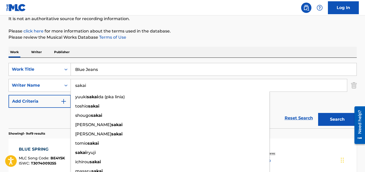
click at [93, 85] on input "sakai" at bounding box center [209, 85] width 276 height 12
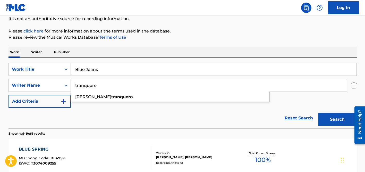
type input "tranquero"
click at [96, 69] on input "Blue Jeans" at bounding box center [214, 69] width 286 height 12
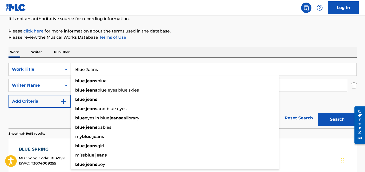
paste input "arulho Do Foguete"
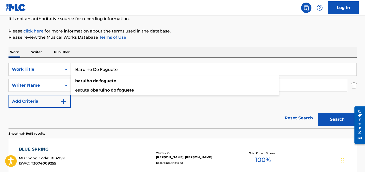
type input "Barulho Do Foguete"
click at [134, 87] on input "tranquero" at bounding box center [209, 85] width 276 height 12
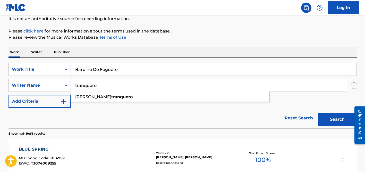
click at [318, 113] on button "Search" at bounding box center [337, 119] width 39 height 13
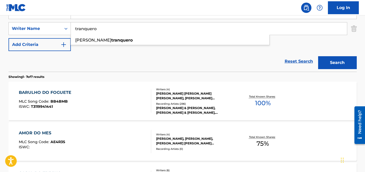
scroll to position [122, 0]
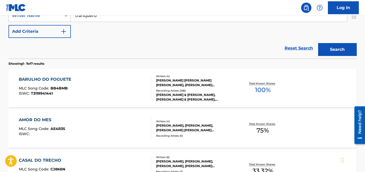
click at [169, 80] on div "[PERSON_NAME] [PERSON_NAME] [PERSON_NAME], [PERSON_NAME] [PERSON_NAME] [PERSON_…" at bounding box center [195, 82] width 78 height 9
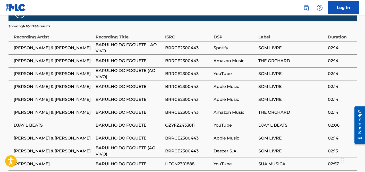
scroll to position [678, 0]
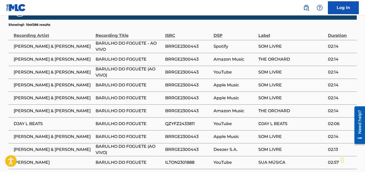
click at [31, 159] on span "[PERSON_NAME]" at bounding box center [53, 162] width 79 height 6
copy div "[PERSON_NAME]"
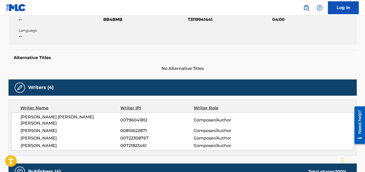
scroll to position [0, 0]
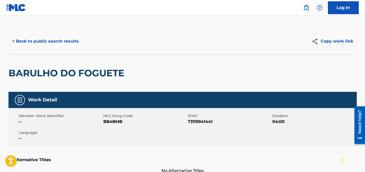
click at [56, 42] on button "< Back to public search results" at bounding box center [46, 41] width 74 height 13
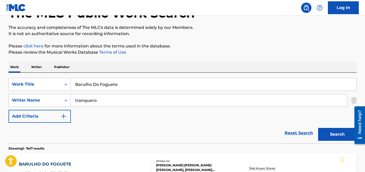
scroll to position [36, 0]
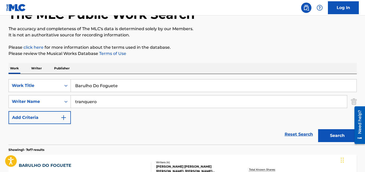
click at [97, 85] on input "Barulho Do Foguete" at bounding box center [214, 85] width 286 height 12
paste input "jellyous"
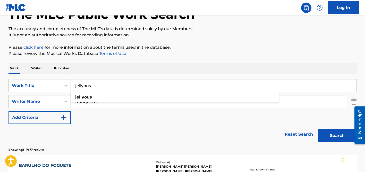
type input "jellyous"
click at [121, 64] on div "Work Writer Publisher" at bounding box center [183, 68] width 349 height 11
click at [110, 100] on input "tranquero" at bounding box center [209, 101] width 276 height 12
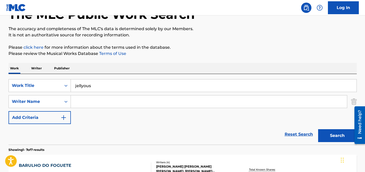
click at [318, 129] on button "Search" at bounding box center [337, 135] width 39 height 13
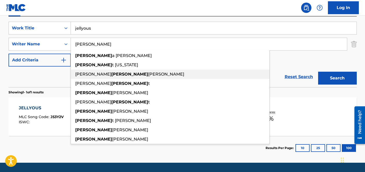
scroll to position [87, 0]
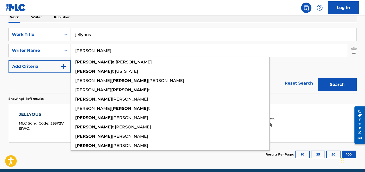
type input "[PERSON_NAME]"
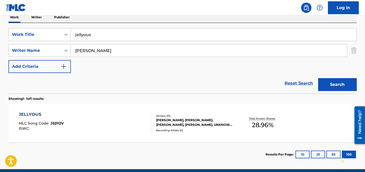
click at [108, 34] on input "jellyous" at bounding box center [214, 34] width 286 height 12
paste input "Rolling Door"
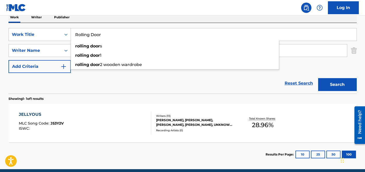
type input "Rolling Door"
click at [49, 87] on div "Reset Search Search" at bounding box center [183, 83] width 349 height 21
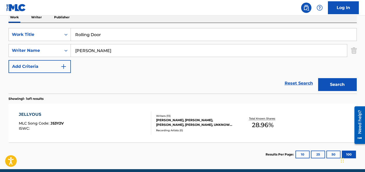
click at [106, 54] on input "[PERSON_NAME]" at bounding box center [209, 50] width 276 height 12
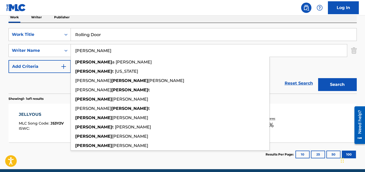
click at [318, 78] on button "Search" at bounding box center [337, 84] width 39 height 13
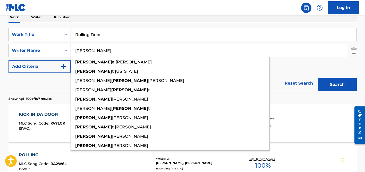
click at [121, 53] on input "[PERSON_NAME]" at bounding box center [209, 50] width 276 height 12
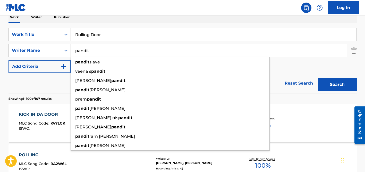
type input "pandit"
click at [100, 30] on input "Rolling Door" at bounding box center [214, 34] width 286 height 12
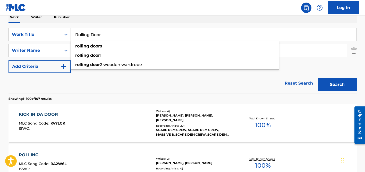
click at [100, 36] on input "Rolling Door" at bounding box center [214, 34] width 286 height 12
paste input "[PERSON_NAME] Iccha Mil Mahal Thapiyo"
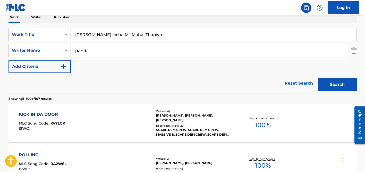
type input "[PERSON_NAME] Iccha Mil Mahal Thapiyo"
click at [88, 81] on div "Reset Search Search" at bounding box center [183, 83] width 349 height 21
click at [102, 51] on input "pandit" at bounding box center [209, 50] width 276 height 12
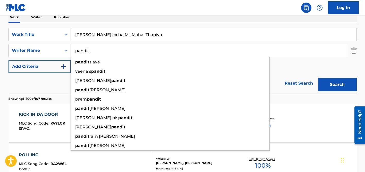
click at [318, 78] on button "Search" at bounding box center [337, 84] width 39 height 13
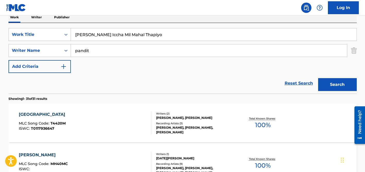
click at [98, 52] on input "pandit" at bounding box center [209, 50] width 276 height 12
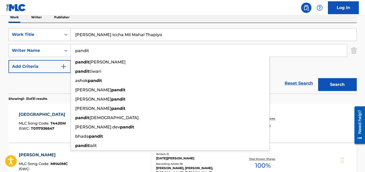
click at [98, 52] on input "pandit" at bounding box center [209, 50] width 276 height 12
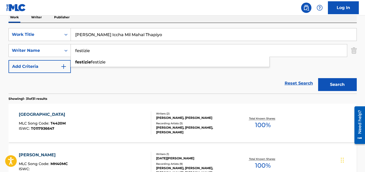
type input "festizie"
click at [100, 35] on input "[PERSON_NAME] Iccha Mil Mahal Thapiyo" at bounding box center [214, 34] width 286 height 12
paste input "Everyday"
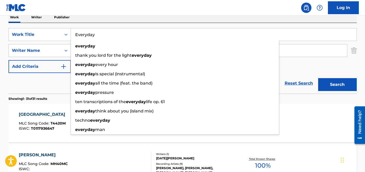
click at [50, 78] on div "Reset Search Search" at bounding box center [183, 83] width 349 height 21
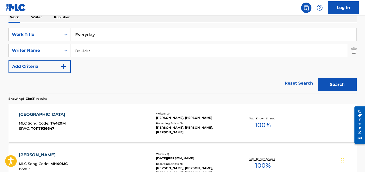
click at [111, 48] on input "festizie" at bounding box center [209, 50] width 276 height 12
click at [318, 78] on button "Search" at bounding box center [337, 84] width 39 height 13
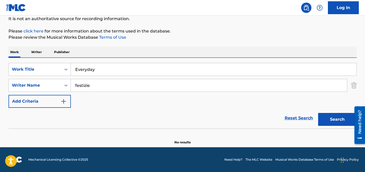
scroll to position [52, 0]
click at [92, 69] on input "Everyday" at bounding box center [214, 69] width 286 height 12
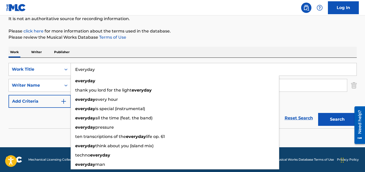
click at [92, 69] on input "Everyday" at bounding box center [214, 69] width 286 height 12
paste input "Somebody Put Something in My Drink"
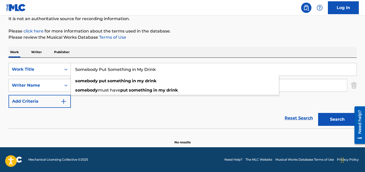
type input "Somebody Put Something in My Drink"
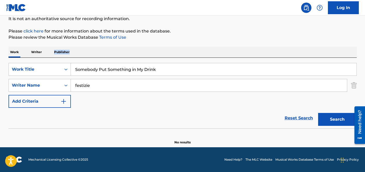
click at [131, 50] on div "Work Writer Publisher" at bounding box center [183, 52] width 349 height 11
click at [109, 82] on input "festizie" at bounding box center [209, 85] width 276 height 12
click at [318, 113] on button "Search" at bounding box center [337, 119] width 39 height 13
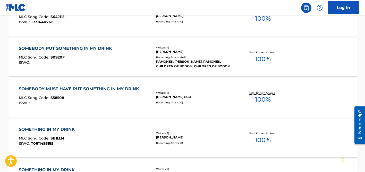
scroll to position [196, 0]
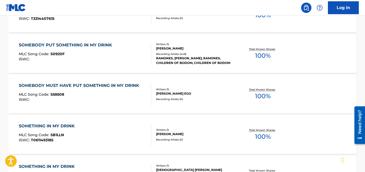
click at [170, 57] on div "RAMONES, [PERSON_NAME], RAMONES, CHILDREN OF BODOM, CHILDREN OF BODOM" at bounding box center [195, 60] width 78 height 9
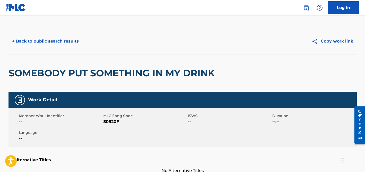
click at [54, 40] on button "< Back to public search results" at bounding box center [46, 41] width 74 height 13
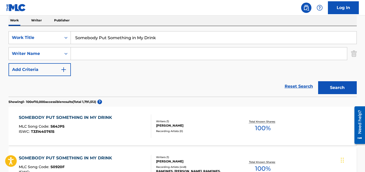
scroll to position [82, 0]
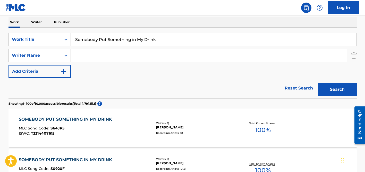
click at [101, 52] on input "Search Form" at bounding box center [209, 55] width 276 height 12
type input "mahlulo"
click at [90, 38] on input "Somebody Put Something in My Drink" at bounding box center [214, 39] width 286 height 12
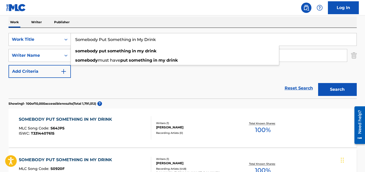
paste input "5219"
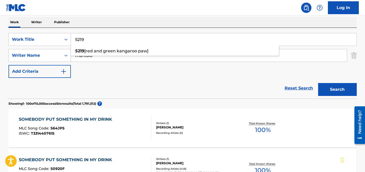
type input "5219"
click at [101, 31] on div "SearchWithCriteriada92fadb-9570-4115-acf3-3f21b08c6bfe Work Title 5219 SearchWi…" at bounding box center [183, 63] width 349 height 71
click at [101, 53] on input "mahlulo" at bounding box center [209, 55] width 276 height 12
click at [318, 83] on button "Search" at bounding box center [337, 89] width 39 height 13
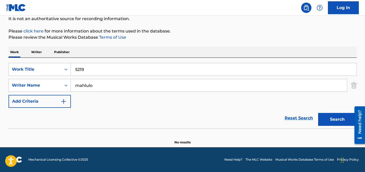
scroll to position [52, 0]
click at [87, 89] on input "mahlulo" at bounding box center [209, 85] width 276 height 12
click at [318, 113] on button "Search" at bounding box center [337, 119] width 39 height 13
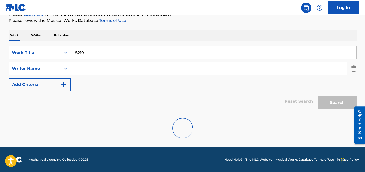
click at [89, 53] on input "5219" at bounding box center [214, 52] width 286 height 12
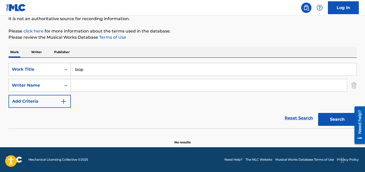
scroll to position [52, 0]
click at [131, 52] on div "Work Writer Publisher" at bounding box center [183, 52] width 349 height 11
click at [90, 64] on input "bop" at bounding box center [214, 69] width 286 height 12
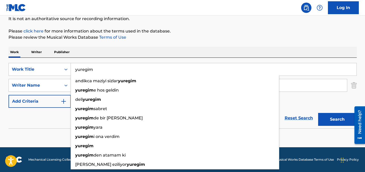
type input "yuregim"
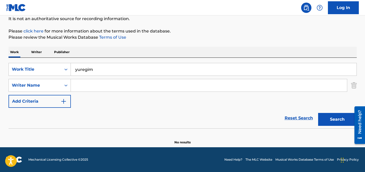
click at [110, 48] on div "Work Writer Publisher" at bounding box center [183, 52] width 349 height 11
click at [86, 90] on input "Search Form" at bounding box center [209, 85] width 276 height 12
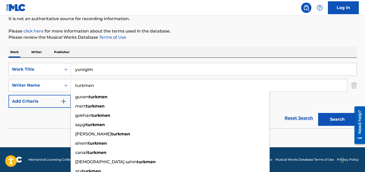
type input "turkmen"
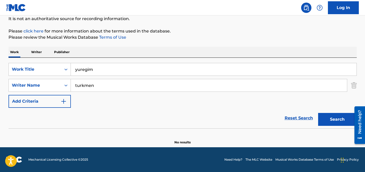
click at [108, 77] on div "SearchWithCriteriada92fadb-9570-4115-acf3-3f21b08c6bfe Work Title yuregim Searc…" at bounding box center [183, 85] width 349 height 45
click at [78, 84] on input "turkmen" at bounding box center [209, 85] width 276 height 12
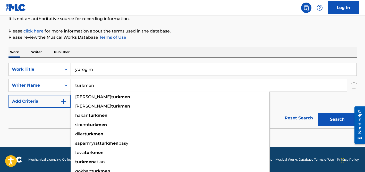
click at [318, 113] on button "Search" at bounding box center [337, 119] width 39 height 13
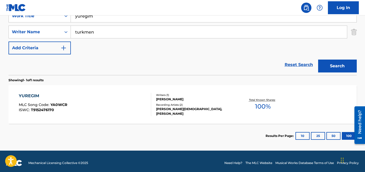
scroll to position [109, 0]
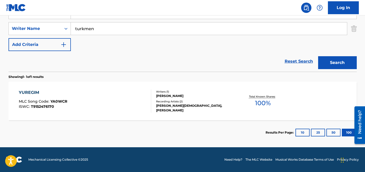
click at [165, 101] on div "Writers ( 1 ) [PERSON_NAME] Recording Artists ( 2 ) [PERSON_NAME], [PERSON_NAME]" at bounding box center [192, 101] width 83 height 23
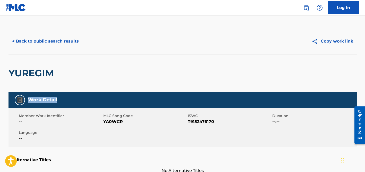
drag, startPoint x: 165, startPoint y: 101, endPoint x: 172, endPoint y: 45, distance: 56.4
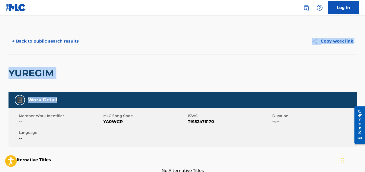
click at [65, 43] on button "< Back to public search results" at bounding box center [46, 41] width 74 height 13
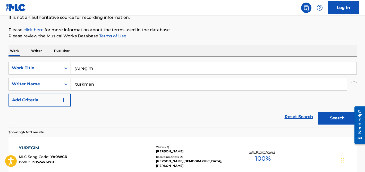
scroll to position [51, 0]
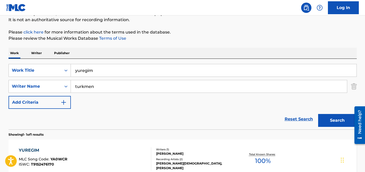
click at [94, 72] on input "yuregim" at bounding box center [214, 70] width 286 height 12
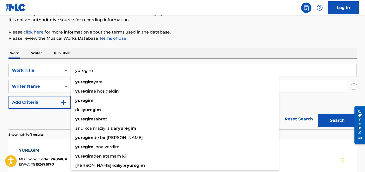
paste input "Pirksti Dūrē"
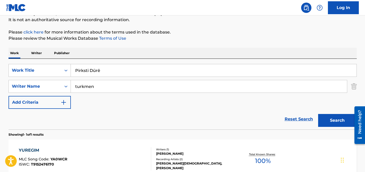
click at [103, 70] on input "Pirksti Dūrē" at bounding box center [214, 70] width 286 height 12
type input "Pirksti Dure"
click at [115, 52] on div "Work Writer Publisher" at bounding box center [183, 53] width 349 height 11
click at [101, 80] on input "turkmen" at bounding box center [209, 86] width 276 height 12
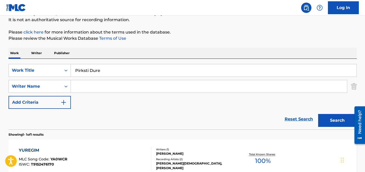
click at [318, 114] on button "Search" at bounding box center [337, 120] width 39 height 13
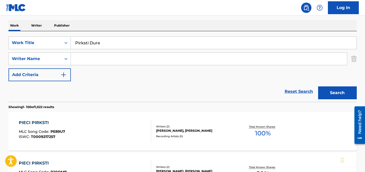
scroll to position [0, 0]
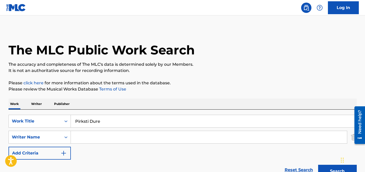
click at [94, 119] on input "Pirksti Dure" at bounding box center [214, 121] width 286 height 12
paste input "Barbershop Beat"
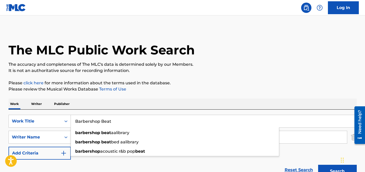
type input "Barbershop Beat"
drag, startPoint x: 169, startPoint y: 94, endPoint x: 160, endPoint y: 102, distance: 11.7
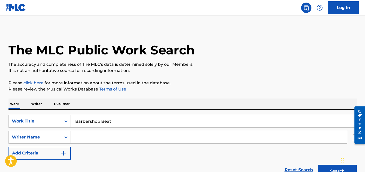
click at [132, 124] on input "Barbershop Beat" at bounding box center [214, 121] width 286 height 12
click at [121, 136] on input "Search Form" at bounding box center [209, 137] width 276 height 12
type input "piltsev"
click at [318, 165] on button "Search" at bounding box center [337, 171] width 39 height 13
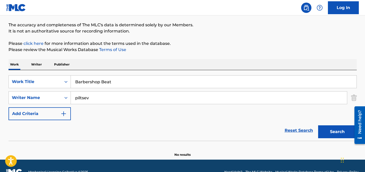
scroll to position [52, 0]
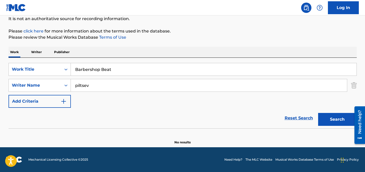
click at [84, 82] on input "piltsev" at bounding box center [209, 85] width 276 height 12
click at [318, 113] on button "Search" at bounding box center [337, 119] width 39 height 13
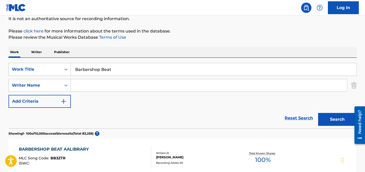
paste input "[PERSON_NAME]"
drag, startPoint x: 94, startPoint y: 84, endPoint x: 60, endPoint y: 79, distance: 33.8
click at [61, 81] on div "SearchWithCriteria47b6bf6d-f48b-410a-9ef7-a0b94cfd59f7 Writer Name [PERSON_NAME]" at bounding box center [183, 85] width 349 height 13
type input "Cavichioli"
click at [101, 63] on div "SearchWithCriteriada92fadb-9570-4115-acf3-3f21b08c6bfe Work Title Barbershop Be…" at bounding box center [183, 93] width 349 height 71
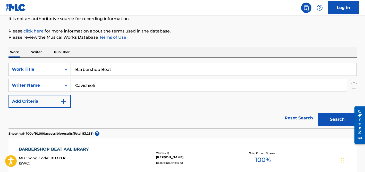
click at [101, 69] on input "Barbershop Beat" at bounding box center [214, 69] width 286 height 12
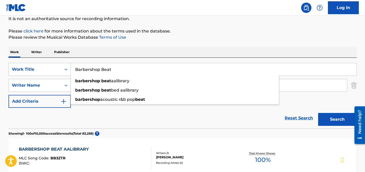
click at [101, 69] on input "Barbershop Beat" at bounding box center [214, 69] width 286 height 12
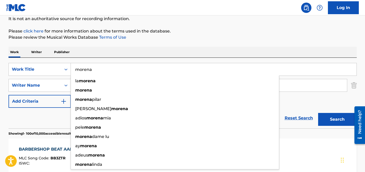
type input "morena"
click at [125, 51] on div "Work Writer Publisher" at bounding box center [183, 52] width 349 height 11
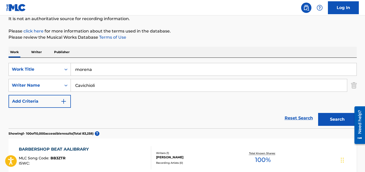
click at [118, 82] on input "Cavichioli" at bounding box center [209, 85] width 276 height 12
click at [318, 113] on button "Search" at bounding box center [337, 119] width 39 height 13
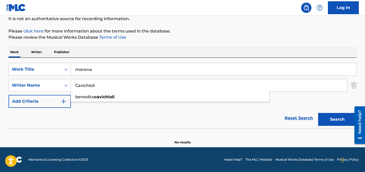
click at [92, 84] on input "Cavichioli" at bounding box center [209, 85] width 276 height 12
click at [95, 69] on input "morena" at bounding box center [214, 69] width 286 height 12
paste input "[DEMOGRAPHIC_DATA] Bless The West"
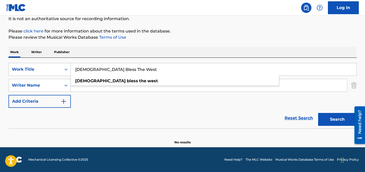
type input "[DEMOGRAPHIC_DATA] Bless The West"
drag, startPoint x: 111, startPoint y: 54, endPoint x: 106, endPoint y: 72, distance: 18.2
click at [111, 54] on div "Work Writer Publisher" at bounding box center [183, 52] width 349 height 11
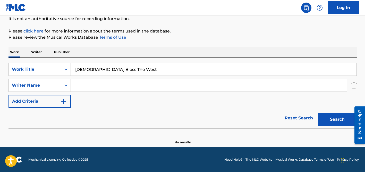
click at [102, 85] on input "Search Form" at bounding box center [209, 85] width 276 height 12
click at [318, 113] on button "Search" at bounding box center [337, 119] width 39 height 13
click at [85, 85] on input "munick" at bounding box center [209, 85] width 276 height 12
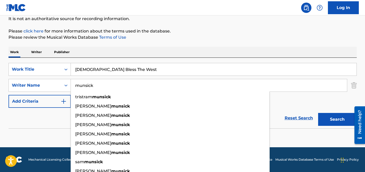
type input "munsick"
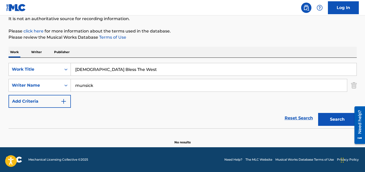
click at [121, 71] on input "[DEMOGRAPHIC_DATA] Bless The West" at bounding box center [214, 69] width 286 height 12
click at [318, 113] on button "Search" at bounding box center [337, 119] width 39 height 13
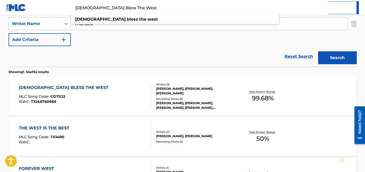
scroll to position [125, 0]
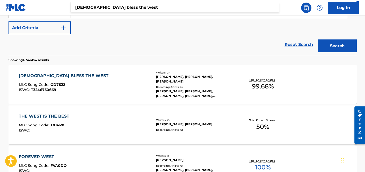
click at [170, 87] on div "Recording Artists ( 6 )" at bounding box center [195, 87] width 78 height 4
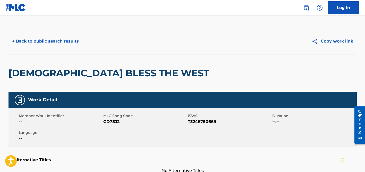
click at [50, 37] on button "< Back to public search results" at bounding box center [46, 41] width 74 height 13
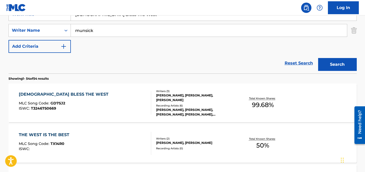
scroll to position [77, 0]
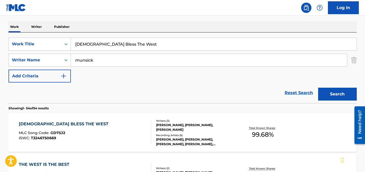
click at [94, 58] on input "munsick" at bounding box center [209, 60] width 276 height 12
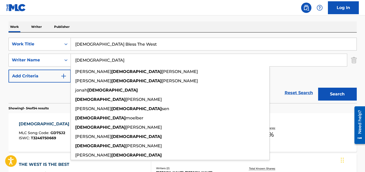
type input "[DEMOGRAPHIC_DATA]"
click at [94, 44] on input "[DEMOGRAPHIC_DATA] Bless The West" at bounding box center [214, 44] width 286 height 12
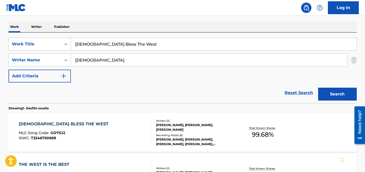
click at [94, 44] on input "[DEMOGRAPHIC_DATA] Bless The West" at bounding box center [214, 44] width 286 height 12
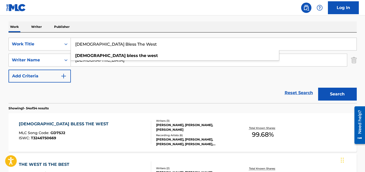
paste input "Kumenunggu"
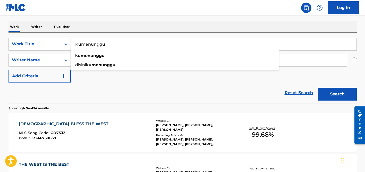
type input "Kumenunggu"
click at [102, 27] on div "Work Writer Publisher" at bounding box center [183, 26] width 349 height 11
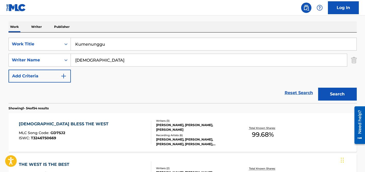
click at [103, 60] on input "[DEMOGRAPHIC_DATA]" at bounding box center [209, 60] width 276 height 12
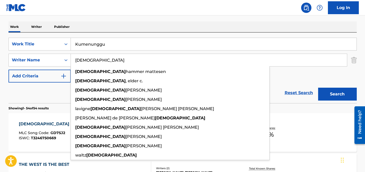
click at [318, 88] on button "Search" at bounding box center [337, 94] width 39 height 13
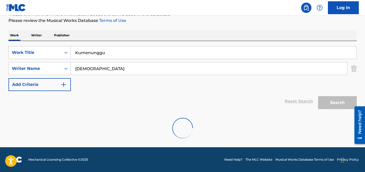
scroll to position [52, 0]
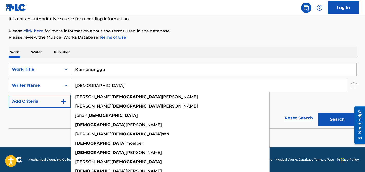
click at [134, 47] on div "Work Writer Publisher" at bounding box center [183, 52] width 349 height 11
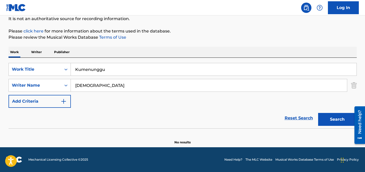
click at [97, 81] on input "[DEMOGRAPHIC_DATA]" at bounding box center [209, 85] width 276 height 12
click at [318, 113] on button "Search" at bounding box center [337, 119] width 39 height 13
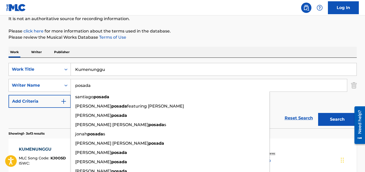
type input "posada"
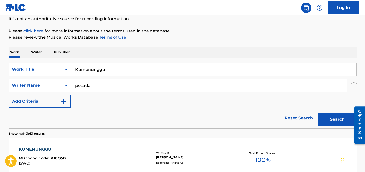
click at [102, 71] on input "Kumenunggu" at bounding box center [214, 69] width 286 height 12
paste input "[PERSON_NAME] Vi Llorar"
type input "[PERSON_NAME] Vi Llorar"
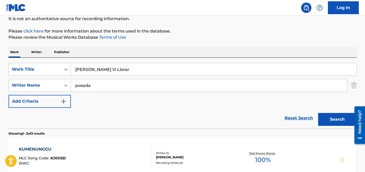
click at [137, 45] on div "The MLC Public Work Search The accuracy and completeness of The MLC's data is d…" at bounding box center [182, 130] width 361 height 306
click at [122, 86] on input "posada" at bounding box center [209, 85] width 276 height 12
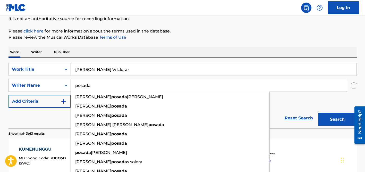
click at [318, 113] on button "Search" at bounding box center [337, 119] width 39 height 13
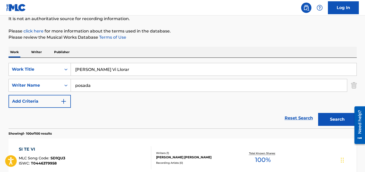
click at [90, 84] on input "posada" at bounding box center [209, 85] width 276 height 12
click at [318, 113] on button "Search" at bounding box center [337, 119] width 39 height 13
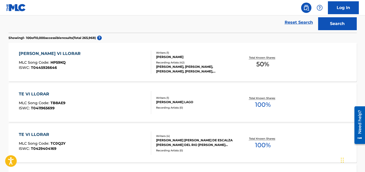
scroll to position [155, 0]
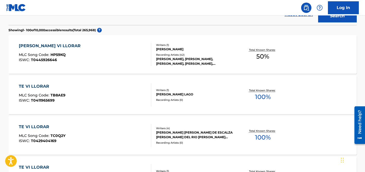
click at [182, 55] on div "Recording Artists ( 42 )" at bounding box center [195, 55] width 78 height 4
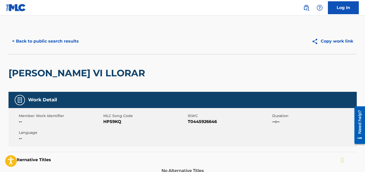
click at [65, 44] on button "< Back to public search results" at bounding box center [46, 41] width 74 height 13
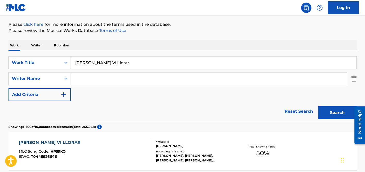
scroll to position [56, 0]
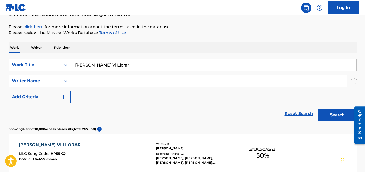
click at [100, 64] on input "[PERSON_NAME] Vi Llorar" at bounding box center [214, 65] width 286 height 12
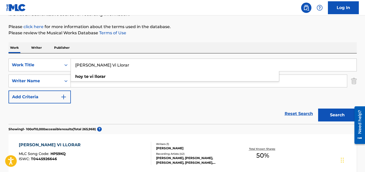
paste input "[PERSON_NAME] Me"
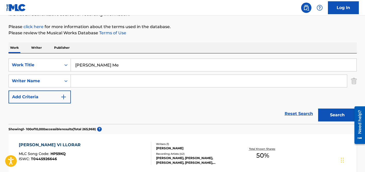
click at [131, 47] on div "Work Writer Publisher" at bounding box center [183, 47] width 349 height 11
click at [120, 81] on input "Search Form" at bounding box center [209, 81] width 276 height 12
click at [318, 109] on button "Search" at bounding box center [337, 115] width 39 height 13
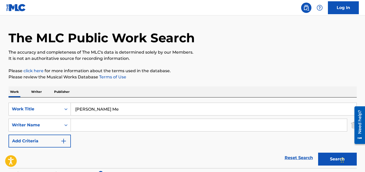
scroll to position [0, 0]
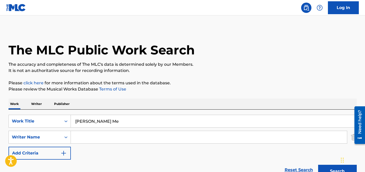
click at [103, 119] on input "[PERSON_NAME] Me" at bounding box center [214, 121] width 286 height 12
paste input "[DATE] [PERSON_NAME] Laya"
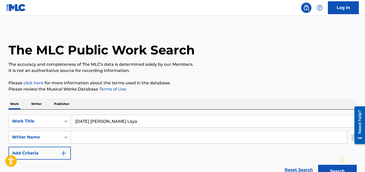
click at [142, 133] on input "Search Form" at bounding box center [209, 137] width 276 height 12
click at [318, 165] on button "Search" at bounding box center [337, 171] width 39 height 13
click at [107, 126] on input "[DATE] [PERSON_NAME] Laya" at bounding box center [214, 121] width 286 height 12
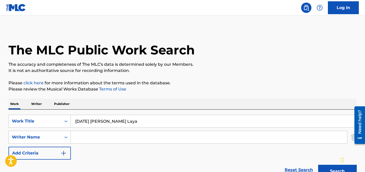
paste input "Sach"
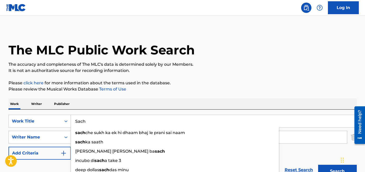
type input "Sach"
click at [161, 104] on div "Work Writer Publisher" at bounding box center [183, 103] width 349 height 11
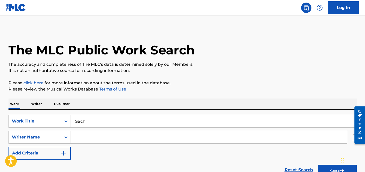
click at [123, 133] on input "Search Form" at bounding box center [209, 137] width 276 height 12
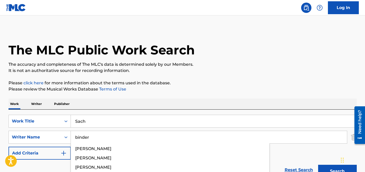
type input "binder"
click at [318, 165] on button "Search" at bounding box center [337, 171] width 39 height 13
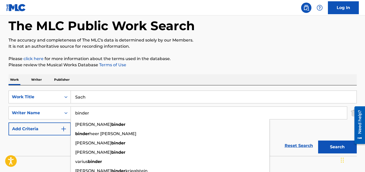
click at [221, 34] on div "The MLC Public Work Search" at bounding box center [183, 23] width 349 height 38
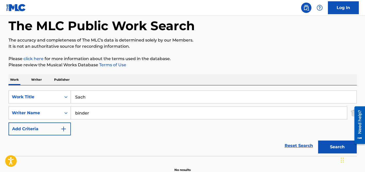
scroll to position [52, 0]
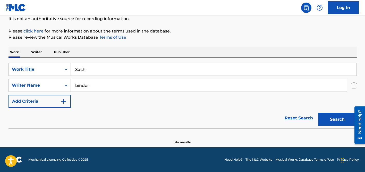
click at [113, 67] on input "Sach" at bounding box center [214, 69] width 286 height 12
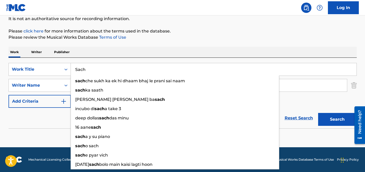
paste input "till Your Best"
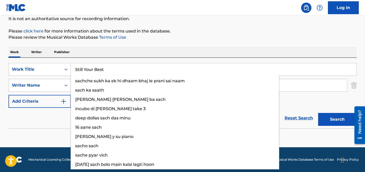
type input "Still Your Best"
click at [126, 56] on div "Work Writer Publisher" at bounding box center [183, 52] width 349 height 11
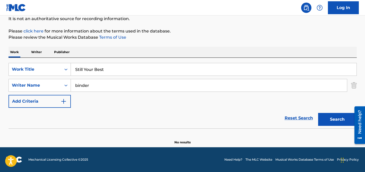
click at [108, 85] on input "binder" at bounding box center [209, 85] width 276 height 12
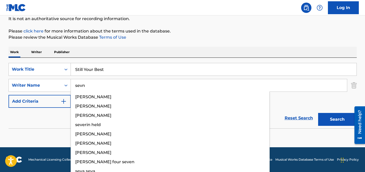
click at [318, 113] on button "Search" at bounding box center [337, 119] width 39 height 13
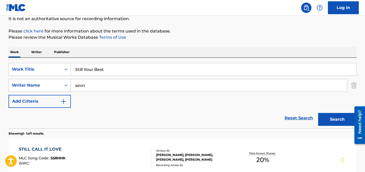
scroll to position [60, 0]
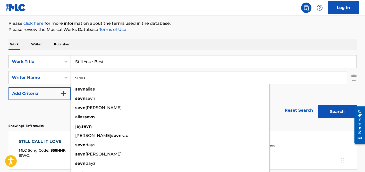
click at [86, 76] on input "sevn" at bounding box center [209, 77] width 276 height 12
paste input "Schyler"
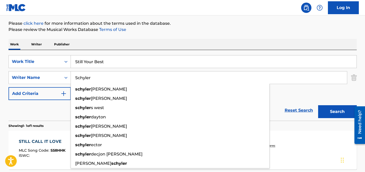
type input "Schyler"
click at [318, 105] on button "Search" at bounding box center [337, 111] width 39 height 13
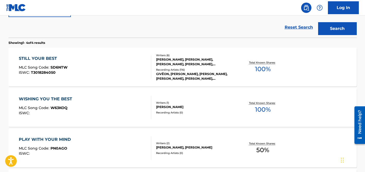
scroll to position [150, 0]
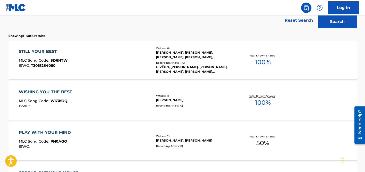
click at [177, 66] on div "GIVĒON, [PERSON_NAME], [PERSON_NAME], [PERSON_NAME], [PERSON_NAME], [PERSON_NAM…" at bounding box center [195, 69] width 78 height 9
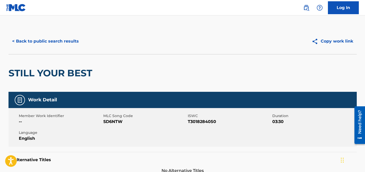
click at [62, 42] on button "< Back to public search results" at bounding box center [46, 41] width 74 height 13
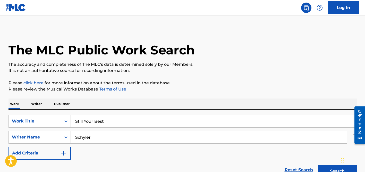
click at [92, 122] on input "Still Your Best" at bounding box center [214, 121] width 286 height 12
paste input "Upside Down Kiss"
type input "Upside Down Kiss"
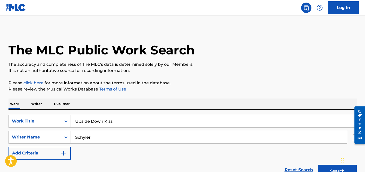
click at [128, 108] on div "Work Writer Publisher" at bounding box center [183, 103] width 349 height 11
click at [109, 134] on input "Schyler" at bounding box center [209, 137] width 276 height 12
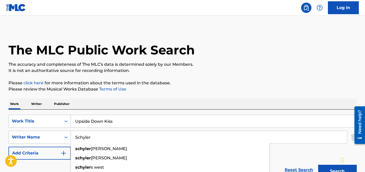
click at [109, 134] on input "Schyler" at bounding box center [209, 137] width 276 height 12
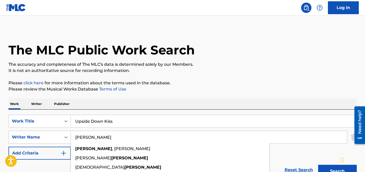
type input "[PERSON_NAME]"
click at [318, 165] on button "Search" at bounding box center [337, 171] width 39 height 13
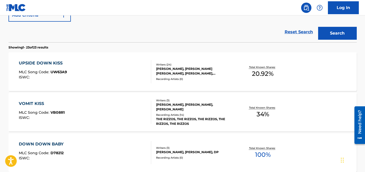
scroll to position [140, 0]
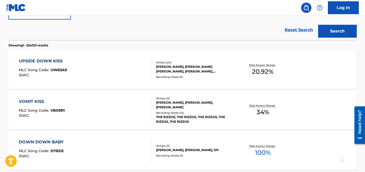
click at [179, 66] on div "[PERSON_NAME], [PERSON_NAME] [PERSON_NAME], [PERSON_NAME], [PERSON_NAME], [PERS…" at bounding box center [195, 68] width 78 height 9
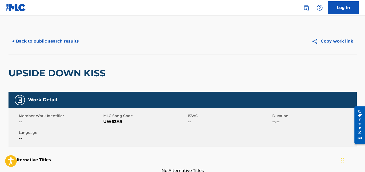
click at [54, 41] on button "< Back to public search results" at bounding box center [46, 41] width 74 height 13
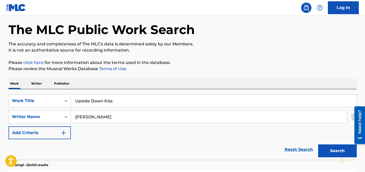
scroll to position [7, 0]
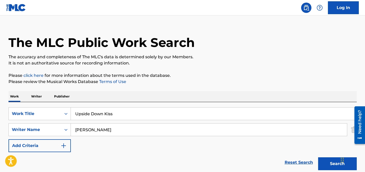
click at [90, 118] on input "Upside Down Kiss" at bounding box center [214, 114] width 286 height 12
paste input "ntmayacağım"
click at [102, 114] on input "Untmayacağım" at bounding box center [214, 114] width 286 height 12
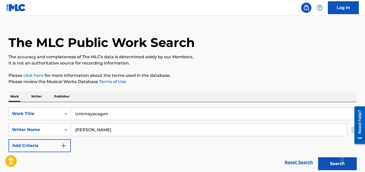
type input "Untmayacagım"
click at [128, 94] on div "Work Writer Publisher" at bounding box center [183, 96] width 349 height 11
click at [107, 127] on input "[PERSON_NAME]" at bounding box center [209, 129] width 276 height 12
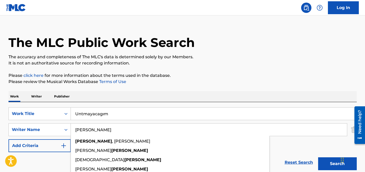
click at [107, 127] on input "[PERSON_NAME]" at bounding box center [209, 129] width 276 height 12
click at [318, 157] on button "Search" at bounding box center [337, 163] width 39 height 13
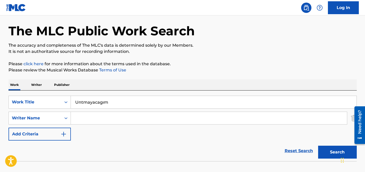
scroll to position [52, 0]
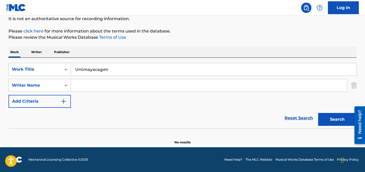
click at [318, 113] on button "Search" at bounding box center [337, 119] width 39 height 13
click at [114, 71] on input "Untmayacagım" at bounding box center [214, 69] width 286 height 12
paste input "Sad Music Not Okay"
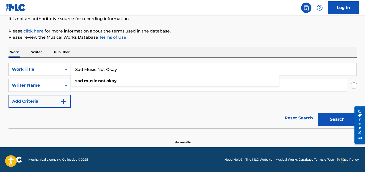
type input "Sad Music Not Okay"
click at [318, 113] on button "Search" at bounding box center [337, 119] width 39 height 13
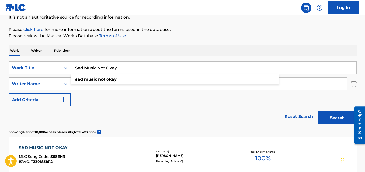
scroll to position [51, 0]
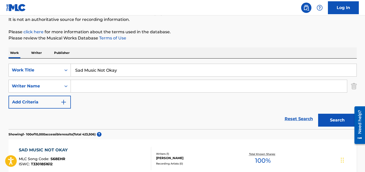
click at [95, 106] on div "SearchWithCriteriada92fadb-9570-4115-acf3-3f21b08c6bfe Work Title Sad Music Not…" at bounding box center [183, 86] width 349 height 45
click at [90, 88] on input "Search Form" at bounding box center [209, 86] width 276 height 12
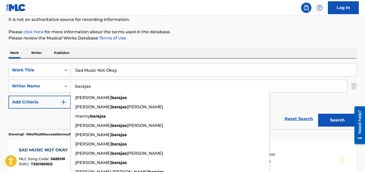
type input "barajas"
click at [105, 69] on input "Sad Music Not Okay" at bounding box center [214, 70] width 286 height 12
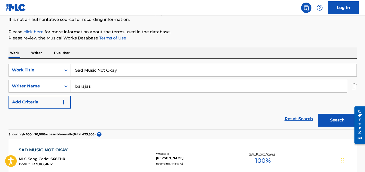
click at [105, 69] on input "Sad Music Not Okay" at bounding box center [214, 70] width 286 height 12
paste input "Haciendo Ruido"
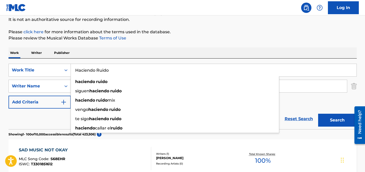
type input "Haciendo Ruido"
click at [171, 50] on div "Work Writer Publisher" at bounding box center [183, 52] width 349 height 11
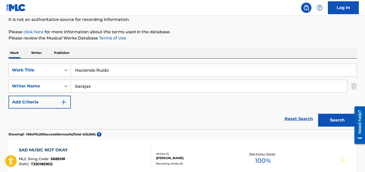
click at [161, 86] on input "barajas" at bounding box center [209, 86] width 276 height 12
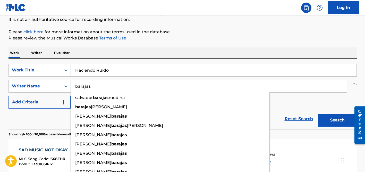
click at [318, 114] on button "Search" at bounding box center [337, 120] width 39 height 13
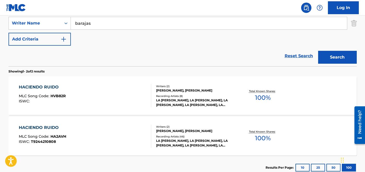
scroll to position [114, 0]
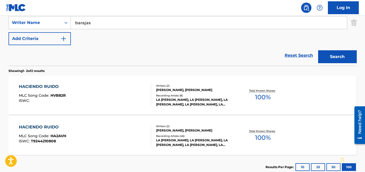
click at [36, 54] on div "Reset Search Search" at bounding box center [183, 55] width 349 height 21
click at [169, 89] on div "[PERSON_NAME], [PERSON_NAME]" at bounding box center [195, 90] width 78 height 5
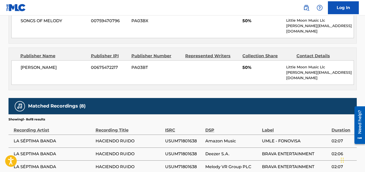
scroll to position [350, 0]
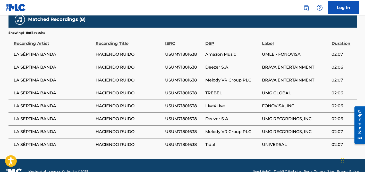
click at [40, 51] on span "LA SÉPTIMA BANDA" at bounding box center [53, 54] width 79 height 6
copy div "LA SÉPTIMA BANDA"
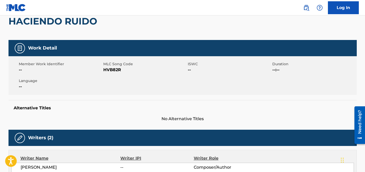
scroll to position [0, 0]
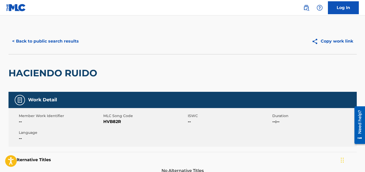
click at [64, 33] on div "< Back to public search results Copy work link" at bounding box center [183, 41] width 349 height 26
click at [71, 34] on div "< Back to public search results Copy work link" at bounding box center [183, 41] width 349 height 26
click at [71, 37] on button "< Back to public search results" at bounding box center [46, 41] width 74 height 13
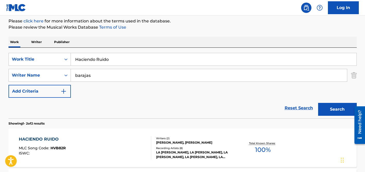
scroll to position [57, 0]
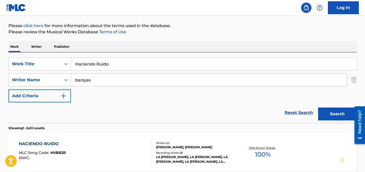
click at [92, 63] on input "Haciendo Ruido" at bounding box center [214, 64] width 286 height 12
paste input "Barsat Ka Mausam"
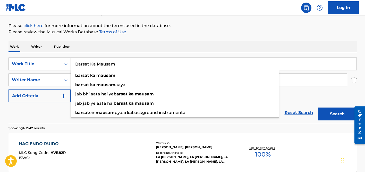
type input "Barsat Ka Mausam"
click at [106, 50] on div "Work Writer Publisher" at bounding box center [183, 46] width 349 height 11
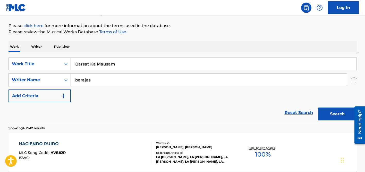
click at [94, 80] on input "barajas" at bounding box center [209, 80] width 276 height 12
click at [318, 108] on button "Search" at bounding box center [337, 114] width 39 height 13
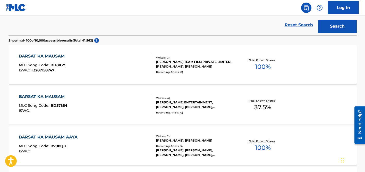
scroll to position [0, 0]
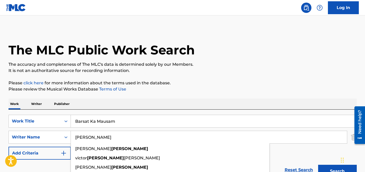
type input "[PERSON_NAME]"
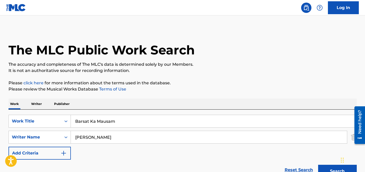
click at [106, 122] on input "Barsat Ka Mausam" at bounding box center [214, 121] width 286 height 12
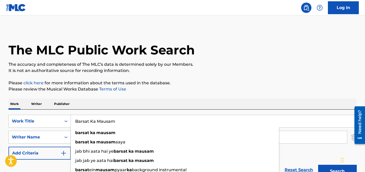
paste input "Vivo Sonhando Acordado"
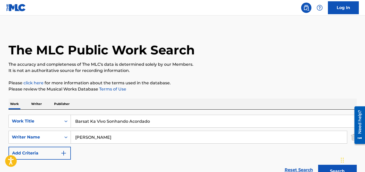
click at [106, 122] on input "Barsat Ka Vivo Sonhando Acordado" at bounding box center [214, 121] width 286 height 12
paste input "Search Form"
type input "Vivo Sonhando Acordado"
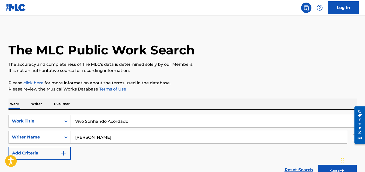
click at [318, 165] on button "Search" at bounding box center [337, 171] width 39 height 13
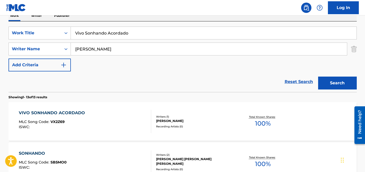
scroll to position [110, 0]
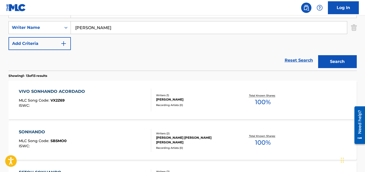
click at [166, 97] on div "[PERSON_NAME]" at bounding box center [195, 99] width 78 height 5
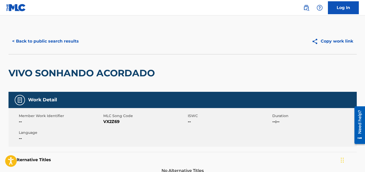
click at [59, 37] on button "< Back to public search results" at bounding box center [46, 41] width 74 height 13
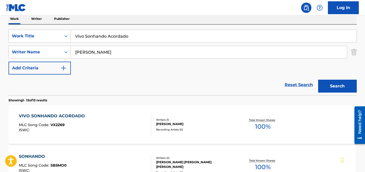
scroll to position [83, 0]
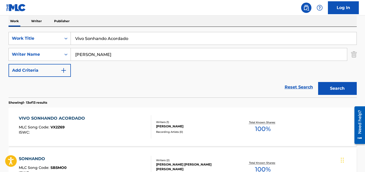
click at [92, 40] on input "Vivo Sonhando Acordado" at bounding box center [214, 38] width 286 height 12
paste input "[PERSON_NAME] Mil Sake Wohi Bewafa"
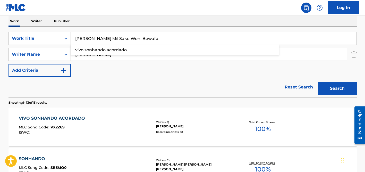
type input "[PERSON_NAME] Mil Sake Wohi Bewafa"
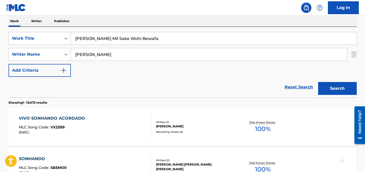
click at [119, 24] on div "Work Writer Publisher" at bounding box center [183, 21] width 349 height 11
click at [105, 55] on input "[PERSON_NAME]" at bounding box center [209, 54] width 276 height 12
click at [318, 82] on button "Search" at bounding box center [337, 88] width 39 height 13
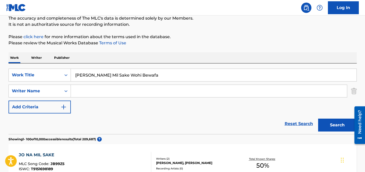
scroll to position [86, 0]
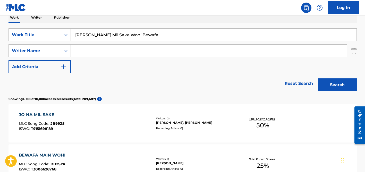
click at [91, 33] on input "[PERSON_NAME] Mil Sake Wohi Bewafa" at bounding box center [214, 35] width 286 height 12
paste input "[PERSON_NAME] Salting"
click at [318, 78] on button "Search" at bounding box center [337, 84] width 39 height 13
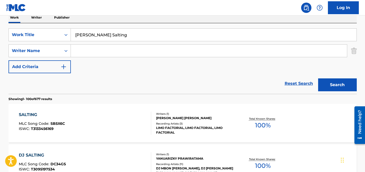
click at [108, 37] on input "[PERSON_NAME] Salting" at bounding box center [214, 35] width 286 height 12
click at [318, 78] on button "Search" at bounding box center [337, 84] width 39 height 13
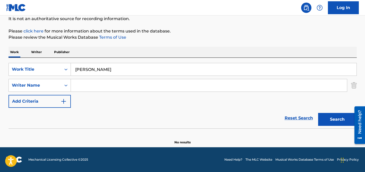
scroll to position [52, 0]
click at [110, 67] on input "[PERSON_NAME]" at bounding box center [214, 69] width 286 height 12
paste input "[PERSON_NAME] Baaed Aani"
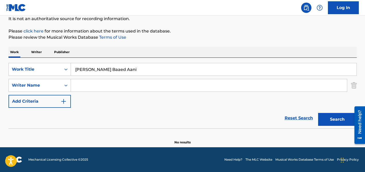
click at [318, 113] on button "Search" at bounding box center [337, 119] width 39 height 13
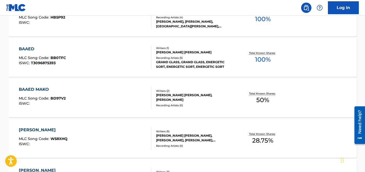
scroll to position [35, 0]
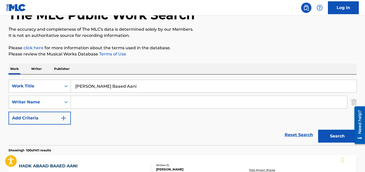
click at [82, 84] on input "[PERSON_NAME] Baaed Aani" at bounding box center [214, 86] width 286 height 12
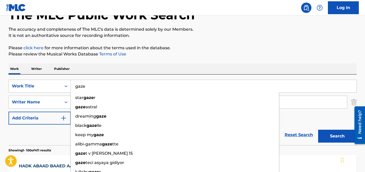
type input "gaze"
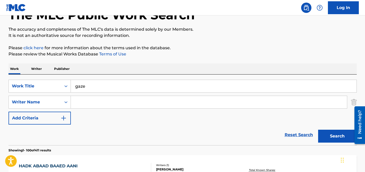
click at [101, 101] on input "Search Form" at bounding box center [209, 102] width 276 height 12
paste input "[PERSON_NAME]"
drag, startPoint x: 91, startPoint y: 102, endPoint x: 45, endPoint y: 101, distance: 46.4
click at [45, 101] on div "SearchWithCriteria47b6bf6d-f48b-410a-9ef7-a0b94cfd59f7 Writer Name [PERSON_NAME]" at bounding box center [183, 102] width 349 height 13
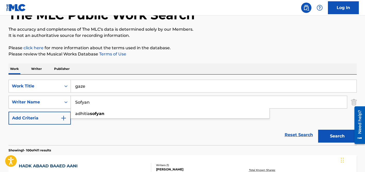
type input "Sofyan"
click at [318, 130] on button "Search" at bounding box center [337, 136] width 39 height 13
click at [158, 54] on p "Please review the Musical Works Database Terms of Use" at bounding box center [183, 54] width 349 height 6
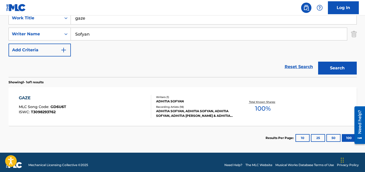
scroll to position [109, 0]
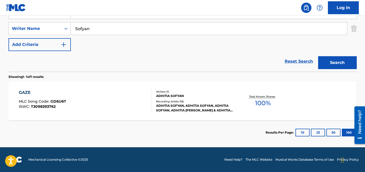
click at [168, 92] on div "Writers ( 1 )" at bounding box center [195, 92] width 78 height 4
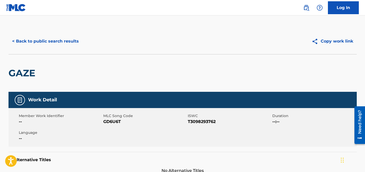
click at [74, 42] on button "< Back to public search results" at bounding box center [46, 41] width 74 height 13
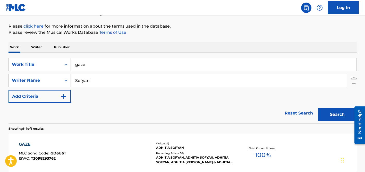
scroll to position [55, 0]
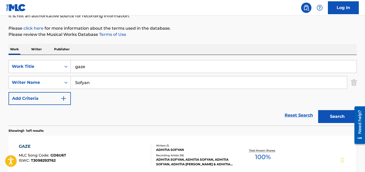
click at [91, 82] on input "Sofyan" at bounding box center [209, 82] width 276 height 12
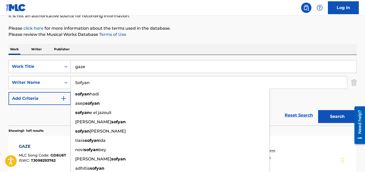
paste input "[PERSON_NAME]"
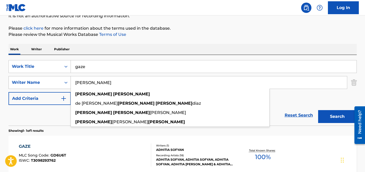
drag, startPoint x: 89, startPoint y: 82, endPoint x: 62, endPoint y: 79, distance: 27.5
click at [62, 79] on div "SearchWithCriteria47b6bf6d-f48b-410a-9ef7-a0b94cfd59f7 Writer Name [PERSON_NAME…" at bounding box center [183, 82] width 349 height 13
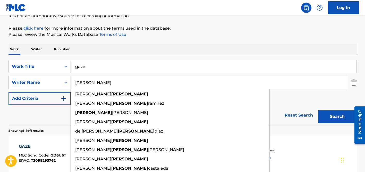
type input "[PERSON_NAME]"
click at [84, 65] on input "gaze" at bounding box center [214, 66] width 286 height 12
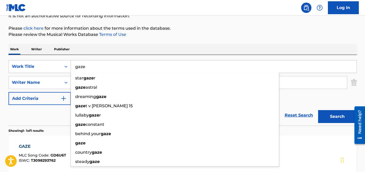
click at [94, 67] on input "gaze" at bounding box center [214, 66] width 286 height 12
paste input "[GEOGRAPHIC_DATA][US_STATE]"
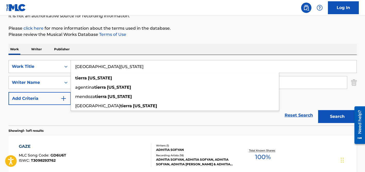
type input "[GEOGRAPHIC_DATA][US_STATE]"
click at [116, 44] on div "Work Writer Publisher" at bounding box center [183, 49] width 349 height 11
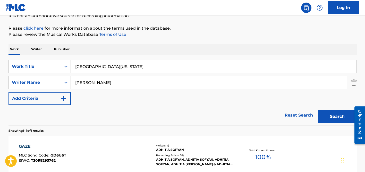
click at [113, 79] on input "[PERSON_NAME]" at bounding box center [209, 82] width 276 height 12
click at [318, 110] on button "Search" at bounding box center [337, 116] width 39 height 13
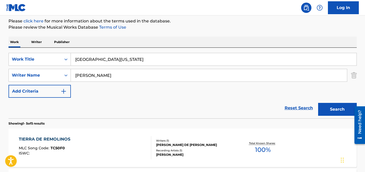
scroll to position [45, 0]
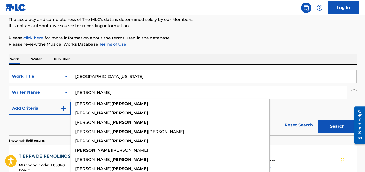
drag, startPoint x: 40, startPoint y: 130, endPoint x: 66, endPoint y: 108, distance: 34.0
click at [40, 130] on div "Reset Search Search" at bounding box center [183, 125] width 349 height 21
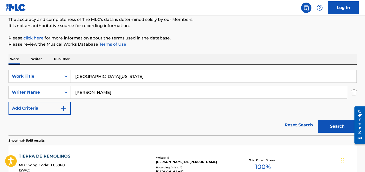
click at [86, 93] on input "[PERSON_NAME]" at bounding box center [209, 92] width 276 height 12
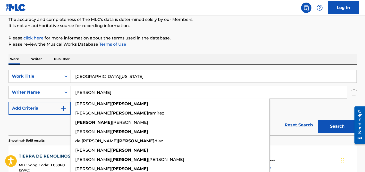
click at [86, 93] on input "[PERSON_NAME]" at bounding box center [209, 92] width 276 height 12
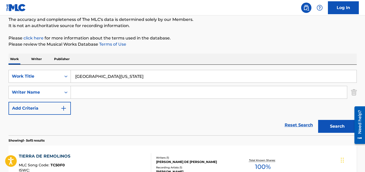
click at [318, 120] on button "Search" at bounding box center [337, 126] width 39 height 13
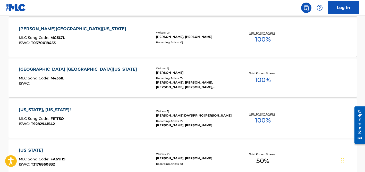
scroll to position [51, 0]
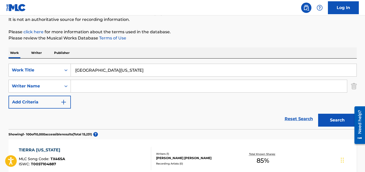
click at [86, 70] on input "[GEOGRAPHIC_DATA][US_STATE]" at bounding box center [214, 70] width 286 height 12
paste input "Rakhiya Bandhaiya Bhaujaiya Chahi"
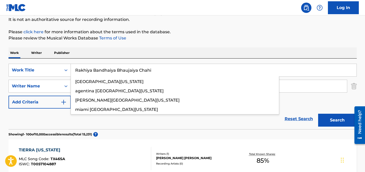
click at [318, 114] on button "Search" at bounding box center [337, 120] width 39 height 13
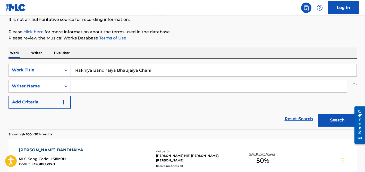
click at [94, 70] on input "Rakhiya Bandhaiya Bhaujaiya Chahi" at bounding box center [214, 70] width 286 height 12
paste input "Please Let Me Wonder"
type input "Please Let Me Wonder"
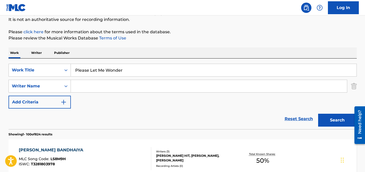
click at [116, 48] on div "Work Writer Publisher" at bounding box center [183, 52] width 349 height 11
click at [112, 85] on input "Search Form" at bounding box center [209, 86] width 276 height 12
type input "love"
click at [318, 114] on button "Search" at bounding box center [337, 120] width 39 height 13
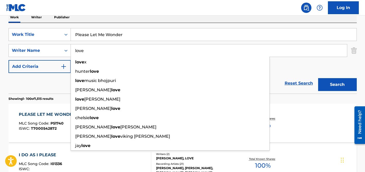
scroll to position [96, 0]
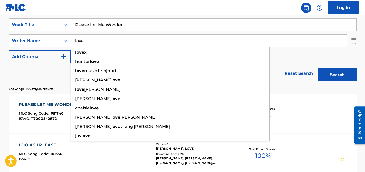
click at [56, 75] on div "Reset Search Search" at bounding box center [183, 73] width 349 height 21
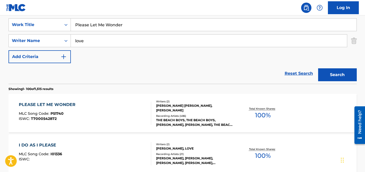
click at [163, 114] on div "Recording Artists ( 486 )" at bounding box center [195, 116] width 78 height 4
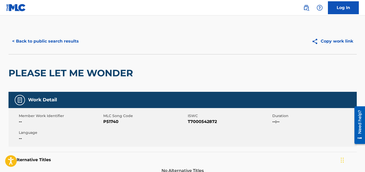
click at [68, 42] on button "< Back to public search results" at bounding box center [46, 41] width 74 height 13
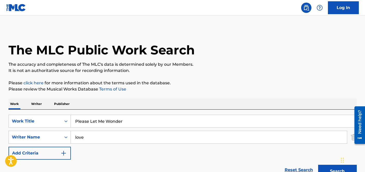
click at [93, 120] on input "Please Let Me Wonder" at bounding box center [214, 121] width 286 height 12
click at [93, 119] on input "Please Let Me Wonder" at bounding box center [214, 121] width 286 height 12
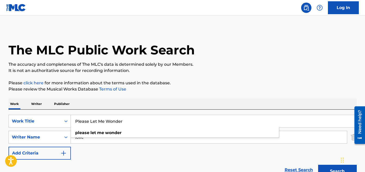
paste input "I'm Loved By [DEMOGRAPHIC_DATA]"
type input "I'm Loved By [DEMOGRAPHIC_DATA]"
click at [139, 111] on div "SearchWithCriteriada92fadb-9570-4115-acf3-3f21b08c6bfe Work Title I'm Loved By …" at bounding box center [183, 145] width 349 height 71
click at [81, 136] on input "love" at bounding box center [209, 137] width 276 height 12
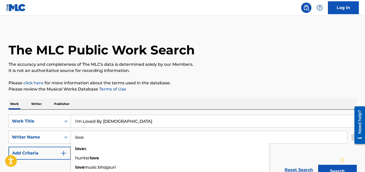
paste input "Makweya"
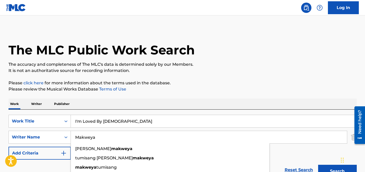
type input "Makweya"
click at [90, 121] on input "I'm Loved By [DEMOGRAPHIC_DATA]" at bounding box center [214, 121] width 286 height 12
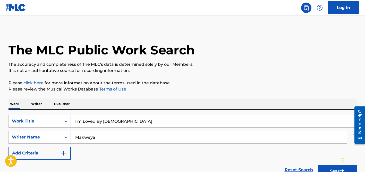
click at [318, 165] on button "Search" at bounding box center [337, 171] width 39 height 13
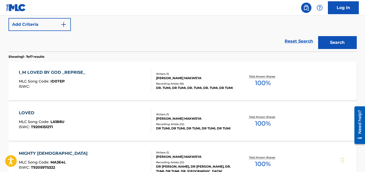
scroll to position [133, 0]
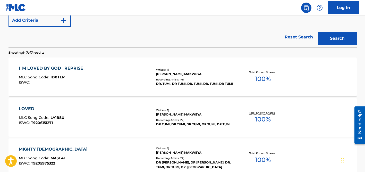
click at [170, 72] on div "[PERSON_NAME] MAKWEYA" at bounding box center [195, 74] width 78 height 5
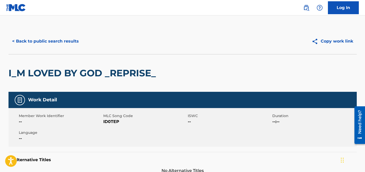
click at [37, 40] on button "< Back to public search results" at bounding box center [46, 41] width 74 height 13
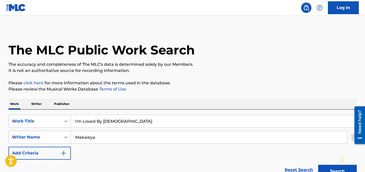
click at [98, 121] on input "I'm Loved By [DEMOGRAPHIC_DATA]" at bounding box center [214, 121] width 286 height 12
paste input "Kalijuga Jagannath"
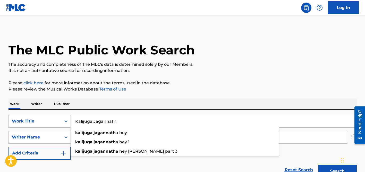
type input "Kalijuga Jagannath"
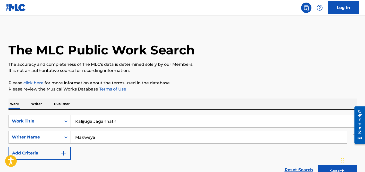
click at [136, 90] on p "Please review the Musical Works Database Terms of Use" at bounding box center [183, 89] width 349 height 6
click at [111, 133] on input "Makweya" at bounding box center [209, 137] width 276 height 12
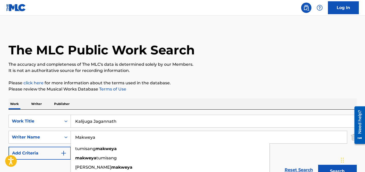
click at [111, 133] on input "Makweya" at bounding box center [209, 137] width 276 height 12
type input "panda"
click at [318, 165] on button "Search" at bounding box center [337, 171] width 39 height 13
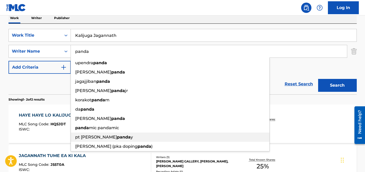
scroll to position [97, 0]
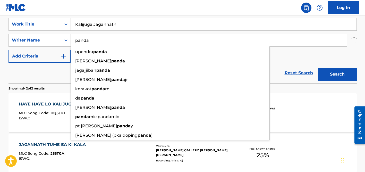
click at [51, 70] on div "Reset Search Search" at bounding box center [183, 73] width 349 height 21
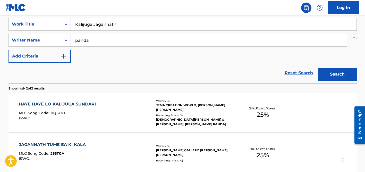
click at [109, 44] on input "panda" at bounding box center [209, 40] width 276 height 12
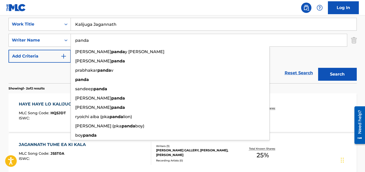
click at [318, 68] on button "Search" at bounding box center [337, 74] width 39 height 13
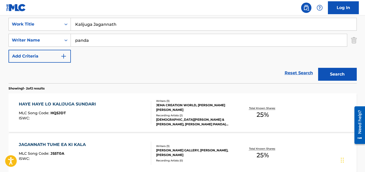
click at [103, 40] on input "panda" at bounding box center [209, 40] width 276 height 12
click at [318, 68] on button "Search" at bounding box center [337, 74] width 39 height 13
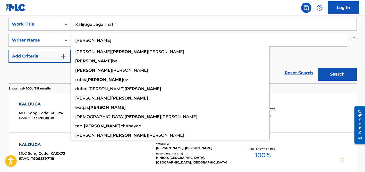
type input "[PERSON_NAME]"
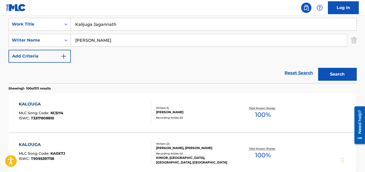
click at [87, 27] on input "Kalijuga Jagannath" at bounding box center [214, 24] width 286 height 12
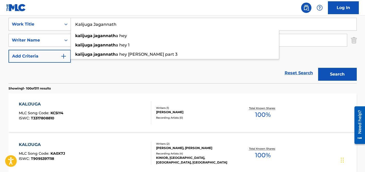
click at [87, 27] on input "Kalijuga Jagannath" at bounding box center [214, 24] width 286 height 12
paste input "Sun Lo Zara"
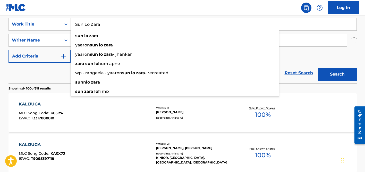
type input "Sun Lo Zara"
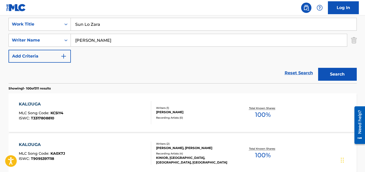
click at [63, 72] on div "Reset Search Search" at bounding box center [183, 73] width 349 height 21
click at [100, 45] on input "[PERSON_NAME]" at bounding box center [209, 40] width 276 height 12
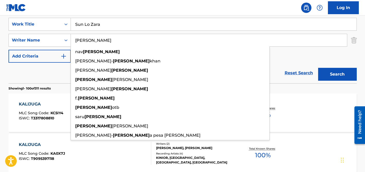
click at [318, 68] on button "Search" at bounding box center [337, 74] width 39 height 13
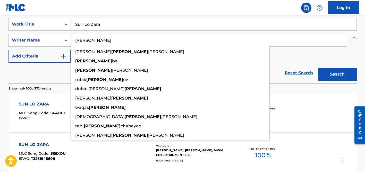
click at [53, 73] on div "Reset Search Search" at bounding box center [183, 73] width 349 height 21
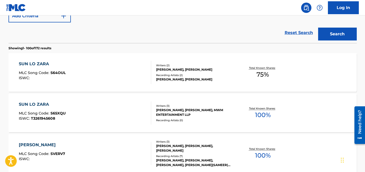
scroll to position [145, 0]
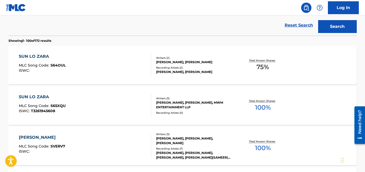
click at [161, 70] on div "[PERSON_NAME], [PERSON_NAME]" at bounding box center [195, 72] width 78 height 5
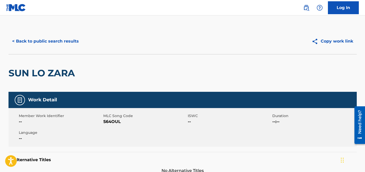
click at [54, 38] on button "< Back to public search results" at bounding box center [46, 41] width 74 height 13
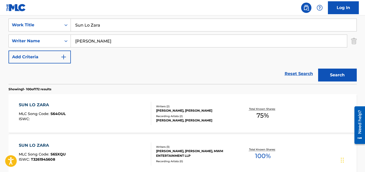
scroll to position [72, 0]
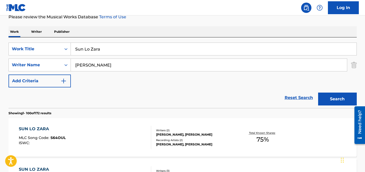
click at [96, 48] on input "Sun Lo Zara" at bounding box center [214, 49] width 286 height 12
paste input "[PERSON_NAME] Houm"
type input "[PERSON_NAME] Houma"
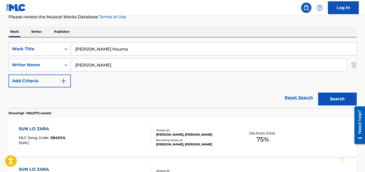
click at [126, 28] on div "Work Writer Publisher" at bounding box center [183, 31] width 349 height 11
click at [94, 64] on input "[PERSON_NAME]" at bounding box center [209, 65] width 276 height 12
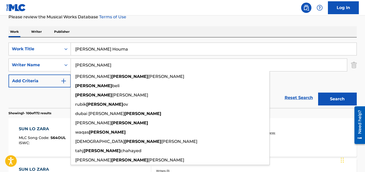
click at [94, 64] on input "[PERSON_NAME]" at bounding box center [209, 65] width 276 height 12
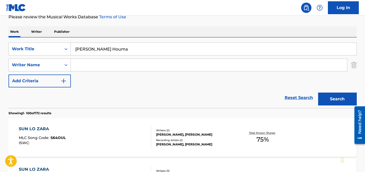
click at [318, 93] on button "Search" at bounding box center [337, 99] width 39 height 13
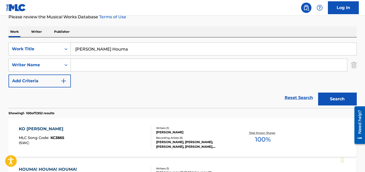
click at [79, 50] on input "[PERSON_NAME] Houma" at bounding box center [214, 49] width 286 height 12
paste input "[PERSON_NAME] [PERSON_NAME]"
click at [86, 64] on input "Search Form" at bounding box center [209, 65] width 276 height 12
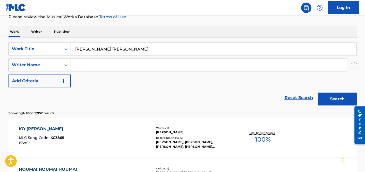
click at [318, 93] on button "Search" at bounding box center [337, 99] width 39 height 13
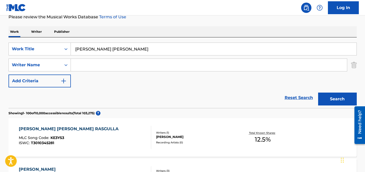
click at [104, 50] on input "[PERSON_NAME] [PERSON_NAME]" at bounding box center [214, 49] width 286 height 12
paste input "Burjuva"
type input "Burjuva"
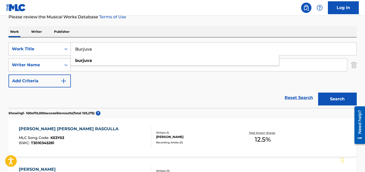
click at [121, 37] on div "SearchWithCriteriada92fadb-9570-4115-acf3-3f21b08c6bfe Work Title Burjuva burju…" at bounding box center [183, 72] width 349 height 71
click at [110, 60] on input "Search Form" at bounding box center [209, 65] width 276 height 12
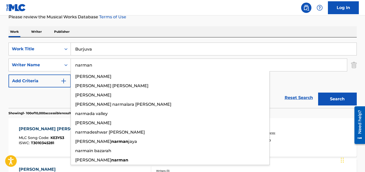
type input "narman"
click at [318, 93] on button "Search" at bounding box center [337, 99] width 39 height 13
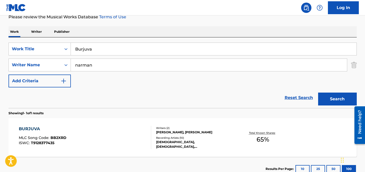
scroll to position [109, 0]
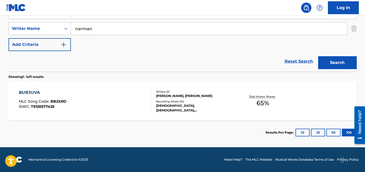
click at [170, 89] on div "BURJUVA MLC Song Code : BB2XRD ISWC : T9128377435 Writers ( 2 ) [PERSON_NAME], …" at bounding box center [183, 101] width 349 height 39
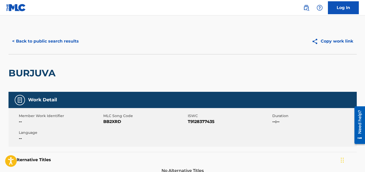
click at [72, 42] on button "< Back to public search results" at bounding box center [46, 41] width 74 height 13
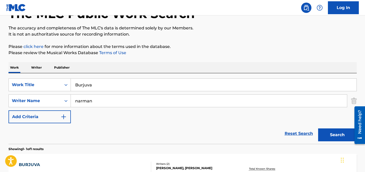
scroll to position [36, 0]
click at [94, 85] on input "Burjuva" at bounding box center [214, 85] width 286 height 12
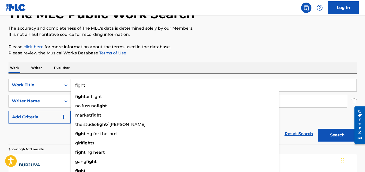
type input "fight"
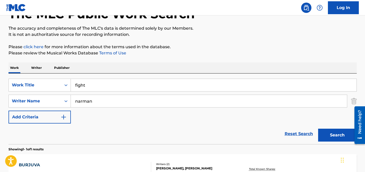
click at [114, 67] on div "Work Writer Publisher" at bounding box center [183, 67] width 349 height 11
click at [93, 100] on input "narman" at bounding box center [209, 101] width 276 height 12
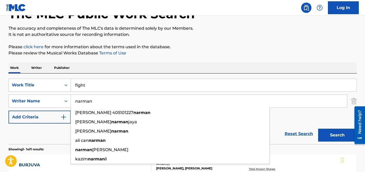
click at [93, 100] on input "narman" at bounding box center [209, 101] width 276 height 12
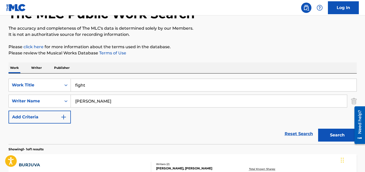
type input "[PERSON_NAME]"
click at [318, 129] on button "Search" at bounding box center [337, 135] width 39 height 13
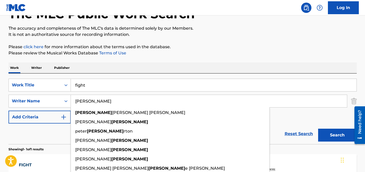
click at [48, 128] on div "Reset Search Search" at bounding box center [183, 133] width 349 height 21
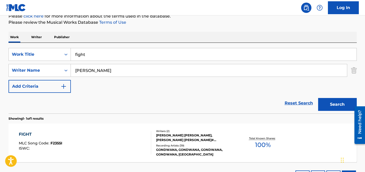
scroll to position [70, 0]
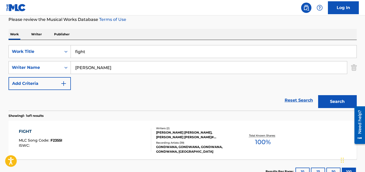
click at [180, 133] on div "[PERSON_NAME] [PERSON_NAME], [PERSON_NAME] [PERSON_NAME]#[PERSON_NAME]" at bounding box center [195, 134] width 78 height 9
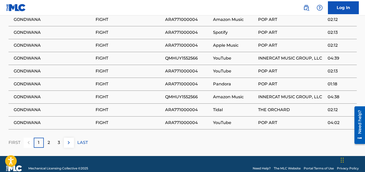
scroll to position [388, 0]
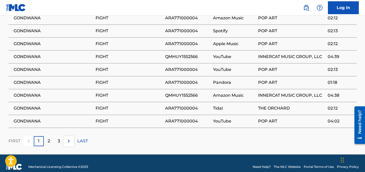
click at [47, 136] on div "2" at bounding box center [49, 141] width 10 height 10
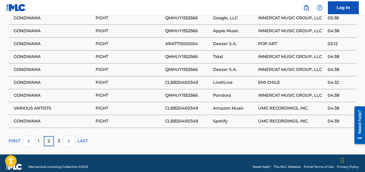
click at [57, 136] on div "3" at bounding box center [59, 141] width 10 height 10
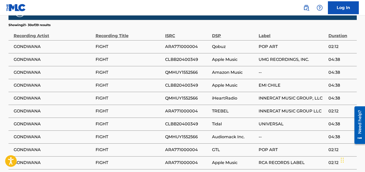
scroll to position [0, 0]
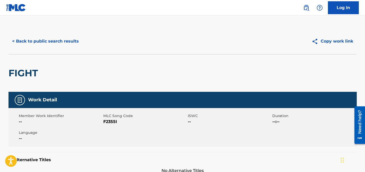
click at [51, 39] on button "< Back to public search results" at bounding box center [46, 41] width 74 height 13
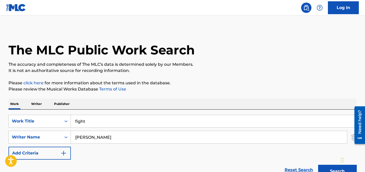
scroll to position [70, 0]
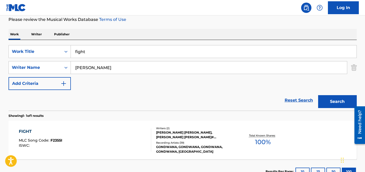
click at [90, 70] on input "[PERSON_NAME]" at bounding box center [209, 67] width 276 height 12
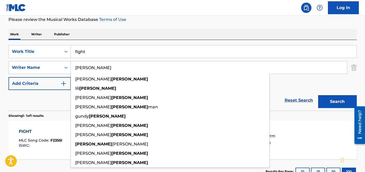
type input "[PERSON_NAME]"
click at [89, 55] on input "fight" at bounding box center [214, 51] width 286 height 12
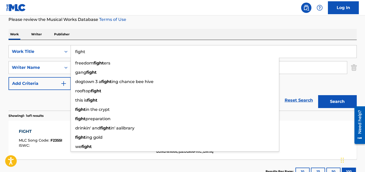
click at [89, 55] on input "fight" at bounding box center [214, 51] width 286 height 12
paste input "[GEOGRAPHIC_DATA]"
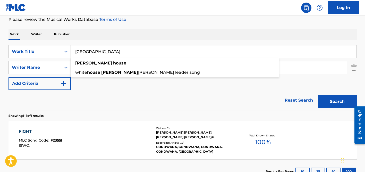
type input "[GEOGRAPHIC_DATA]"
click at [115, 33] on div "Work Writer Publisher" at bounding box center [183, 34] width 349 height 11
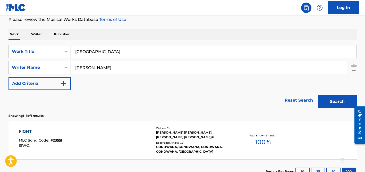
click at [115, 64] on input "[PERSON_NAME]" at bounding box center [209, 67] width 276 height 12
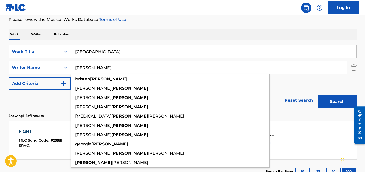
click at [318, 95] on button "Search" at bounding box center [337, 101] width 39 height 13
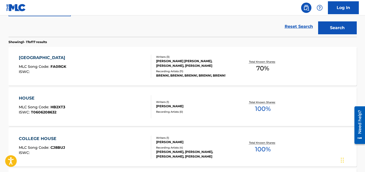
scroll to position [177, 0]
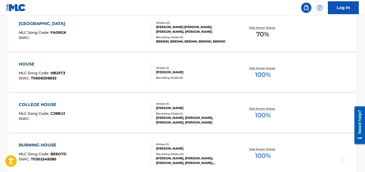
click at [182, 39] on div "Recording Artists ( 11 )" at bounding box center [195, 37] width 78 height 4
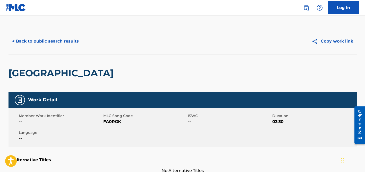
click at [62, 38] on button "< Back to public search results" at bounding box center [46, 41] width 74 height 13
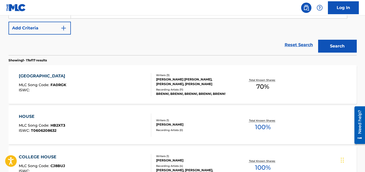
scroll to position [102, 0]
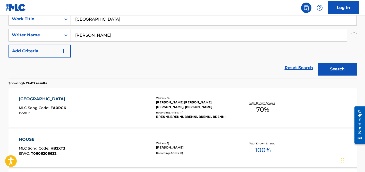
click at [94, 20] on input "[GEOGRAPHIC_DATA]" at bounding box center [214, 19] width 286 height 12
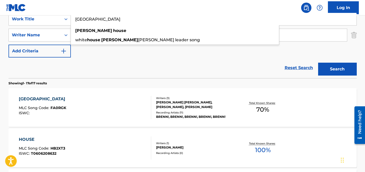
paste input "Reinado"
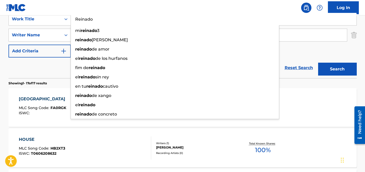
type input "Reinado"
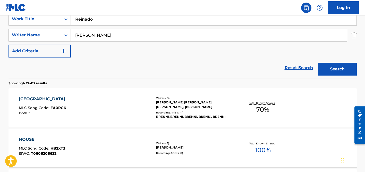
click at [61, 61] on div "Reset Search Search" at bounding box center [183, 67] width 349 height 21
click at [95, 36] on input "[PERSON_NAME]" at bounding box center [209, 35] width 276 height 12
click at [318, 63] on button "Search" at bounding box center [337, 69] width 39 height 13
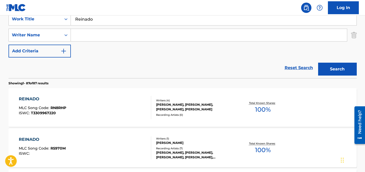
click at [131, 21] on input "Reinado" at bounding box center [214, 19] width 286 height 12
paste input "Maal Ke Line Lagal Hai"
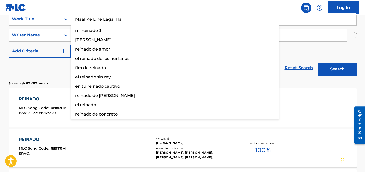
click at [318, 63] on button "Search" at bounding box center [337, 69] width 39 height 13
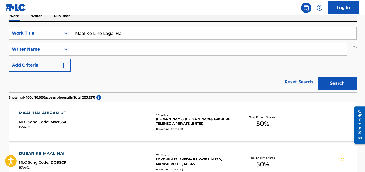
scroll to position [70, 0]
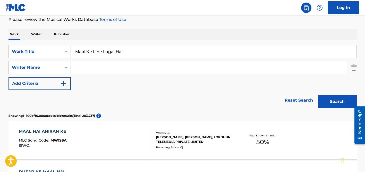
click at [113, 54] on input "Maal Ke Line Lagal Hai" at bounding box center [214, 51] width 286 height 12
paste input "Babul Hamare Karja Me [PERSON_NAME]"
click at [318, 95] on button "Search" at bounding box center [337, 101] width 39 height 13
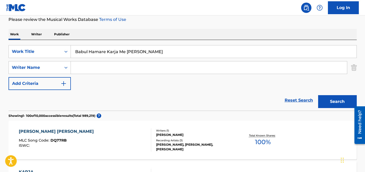
click at [116, 54] on input "Babul Hamare Karja Me [PERSON_NAME]" at bounding box center [214, 51] width 286 height 12
paste input "Y Volveré"
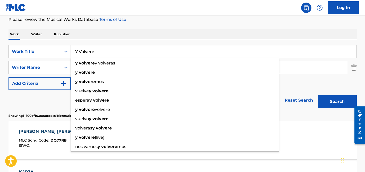
type input "Y Volvere"
click at [131, 37] on div "Work Writer Publisher" at bounding box center [183, 34] width 349 height 11
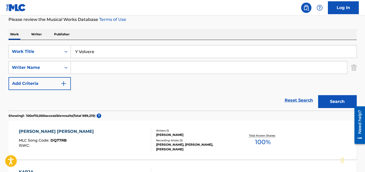
click at [156, 63] on input "Search Form" at bounding box center [209, 67] width 276 height 12
click at [318, 95] on button "Search" at bounding box center [337, 101] width 39 height 13
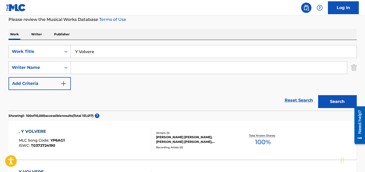
paste input "Barrière"
click at [88, 67] on input "Barrière" at bounding box center [209, 67] width 276 height 12
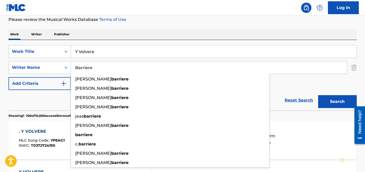
type input "Barriere"
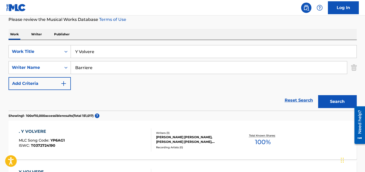
click at [102, 51] on input "Y Volvere" at bounding box center [214, 51] width 286 height 12
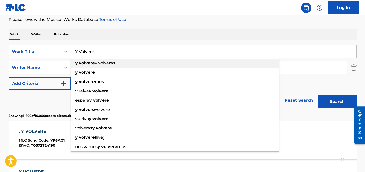
click at [105, 67] on div "y volvere y volveras" at bounding box center [175, 63] width 208 height 9
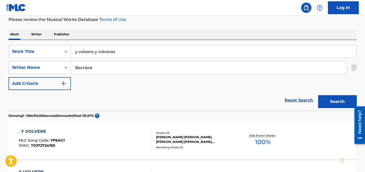
drag, startPoint x: 119, startPoint y: 53, endPoint x: 94, endPoint y: 52, distance: 25.3
click at [94, 52] on input "y volvere y volveras" at bounding box center [214, 51] width 286 height 12
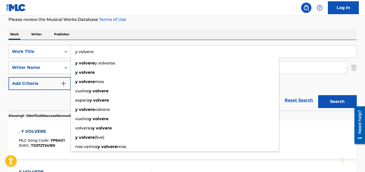
type input "y volvere"
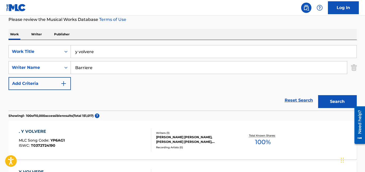
click at [117, 70] on input "Barriere" at bounding box center [209, 67] width 276 height 12
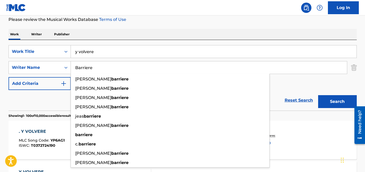
click at [318, 95] on button "Search" at bounding box center [337, 101] width 39 height 13
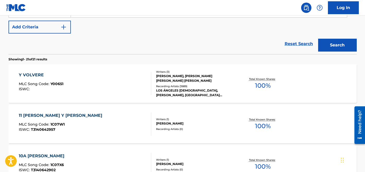
scroll to position [140, 0]
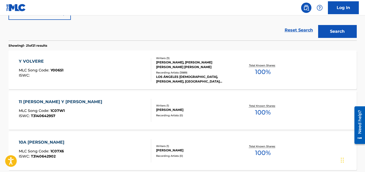
click at [184, 63] on div "[PERSON_NAME], [PERSON_NAME] [PERSON_NAME] [PERSON_NAME]" at bounding box center [195, 64] width 78 height 9
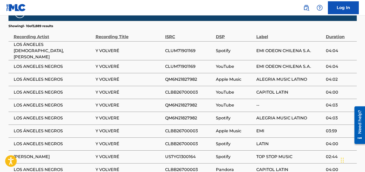
scroll to position [403, 0]
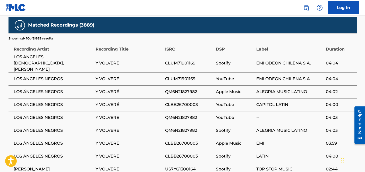
click at [48, 76] on span "LOS ANGELES NEGROS" at bounding box center [53, 79] width 79 height 6
copy div "LOS ANGELES NEGROS"
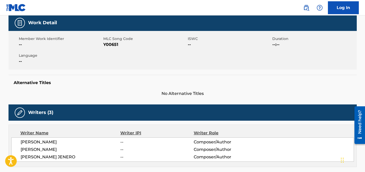
scroll to position [0, 0]
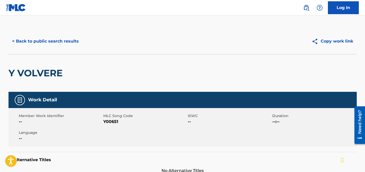
click at [63, 42] on button "< Back to public search results" at bounding box center [46, 41] width 74 height 13
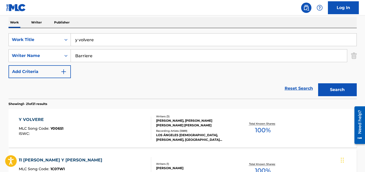
scroll to position [78, 0]
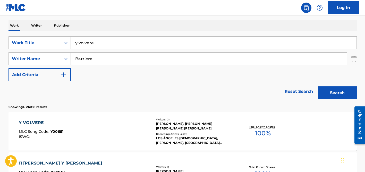
click at [89, 42] on input "y volvere" at bounding box center [214, 43] width 286 height 12
paste input "[PERSON_NAME]"
type input "[PERSON_NAME]"
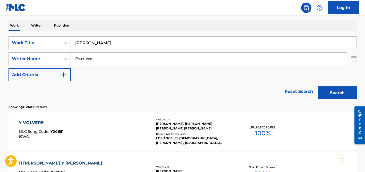
click at [105, 21] on div "Work Writer Publisher" at bounding box center [183, 25] width 349 height 11
click at [101, 55] on input "Barriere" at bounding box center [209, 59] width 276 height 12
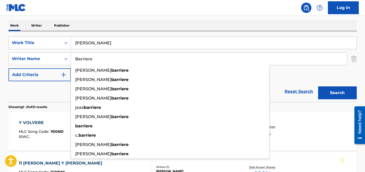
click at [101, 55] on input "Barriere" at bounding box center [209, 59] width 276 height 12
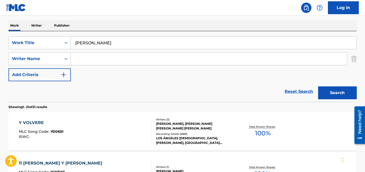
click at [318, 86] on button "Search" at bounding box center [337, 92] width 39 height 13
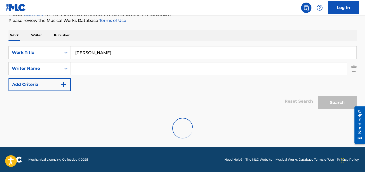
scroll to position [52, 0]
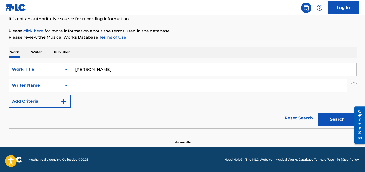
click at [102, 68] on input "[PERSON_NAME]" at bounding box center [214, 69] width 286 height 12
paste input "Enche A Casa"
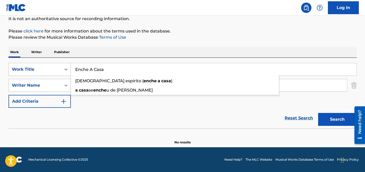
type input "Enche A Casa"
click at [122, 55] on div "Work Writer Publisher" at bounding box center [183, 52] width 349 height 11
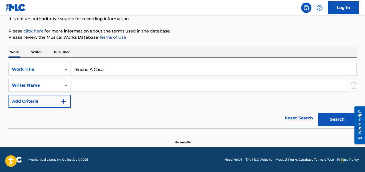
click at [110, 81] on input "Search Form" at bounding box center [209, 85] width 276 height 12
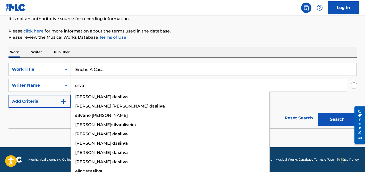
type input "silva"
click at [318, 113] on button "Search" at bounding box center [337, 119] width 39 height 13
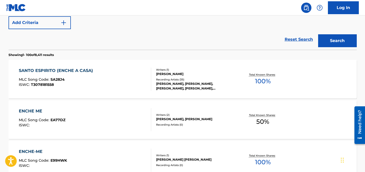
scroll to position [138, 0]
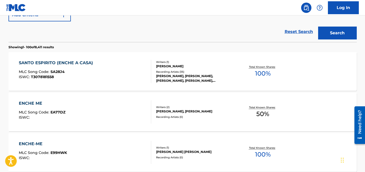
click at [164, 71] on div "Recording Artists ( 35 )" at bounding box center [195, 72] width 78 height 4
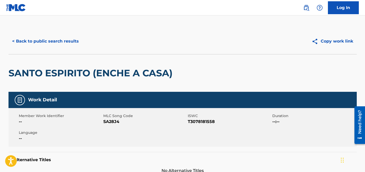
click at [61, 42] on button "< Back to public search results" at bounding box center [46, 41] width 74 height 13
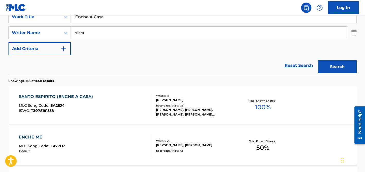
scroll to position [102, 0]
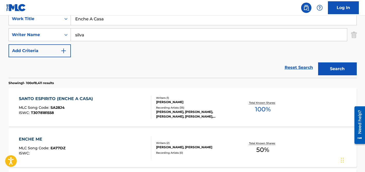
click at [85, 36] on input "silva" at bounding box center [209, 35] width 276 height 12
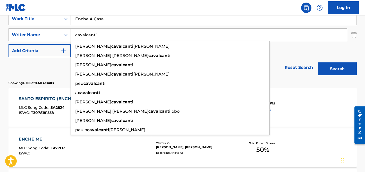
type input "cavalcanti"
click at [88, 19] on input "Enche A Casa" at bounding box center [214, 19] width 286 height 12
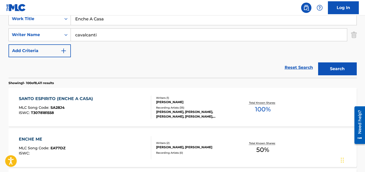
click at [88, 19] on input "Enche A Casa" at bounding box center [214, 19] width 286 height 12
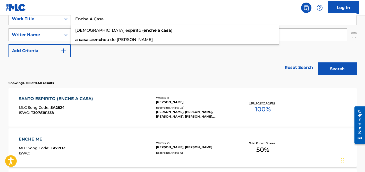
click at [88, 19] on input "Enche A Casa" at bounding box center [214, 19] width 286 height 12
paste input "Família, Projeto de [DEMOGRAPHIC_DATA]"
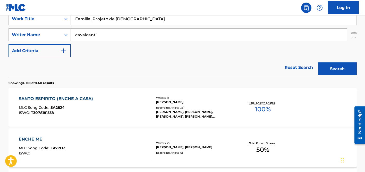
click at [86, 19] on input "Família, Projeto de [DEMOGRAPHIC_DATA]" at bounding box center [214, 19] width 286 height 12
click at [92, 20] on input "Familia, Projeto de [DEMOGRAPHIC_DATA]" at bounding box center [214, 19] width 286 height 12
type input "Familia Projeto de [DEMOGRAPHIC_DATA]"
click at [318, 62] on button "Search" at bounding box center [337, 68] width 39 height 13
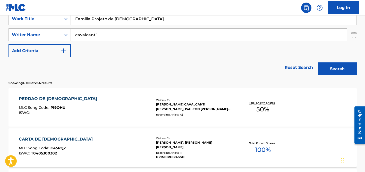
click at [116, 34] on input "cavalcanti" at bounding box center [209, 35] width 276 height 12
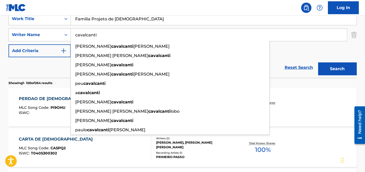
click at [53, 63] on div "Reset Search Search" at bounding box center [183, 67] width 349 height 21
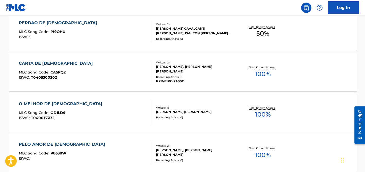
scroll to position [194, 0]
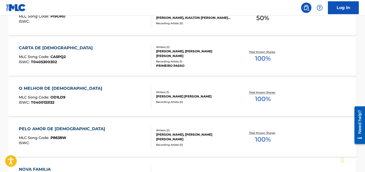
click at [168, 55] on div "[PERSON_NAME], [PERSON_NAME] [PERSON_NAME]" at bounding box center [195, 53] width 78 height 9
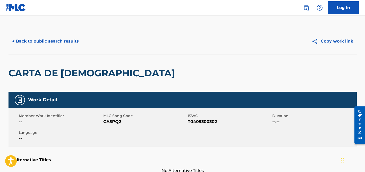
click at [57, 40] on button "< Back to public search results" at bounding box center [46, 41] width 74 height 13
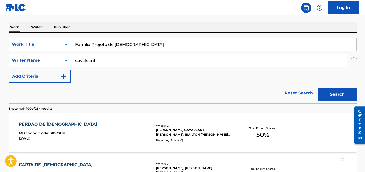
scroll to position [59, 0]
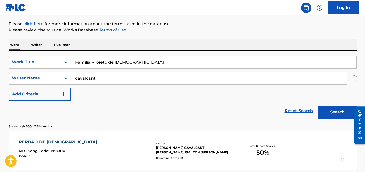
click at [93, 61] on input "Familia Projeto de [DEMOGRAPHIC_DATA]" at bounding box center [214, 62] width 286 height 12
paste input "Lama Kan El [PERSON_NAME] Azraa"
type input "Lama Kan El [PERSON_NAME] Azraa"
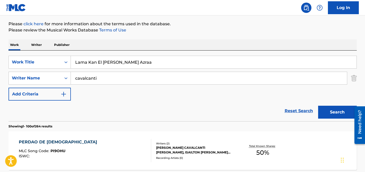
click at [119, 41] on div "Work Writer Publisher" at bounding box center [183, 44] width 349 height 11
click at [102, 76] on input "cavalcanti" at bounding box center [209, 78] width 276 height 12
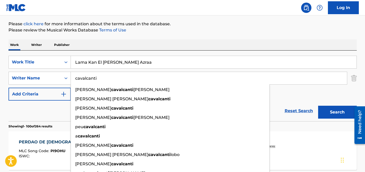
click at [102, 76] on input "cavalcanti" at bounding box center [209, 78] width 276 height 12
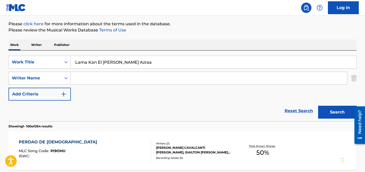
click at [318, 106] on button "Search" at bounding box center [337, 112] width 39 height 13
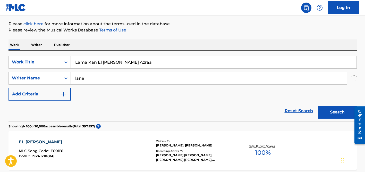
type input "lane"
click at [101, 66] on input "Lama Kan El [PERSON_NAME] Azraa" at bounding box center [214, 62] width 286 height 12
paste input "Ooh La L"
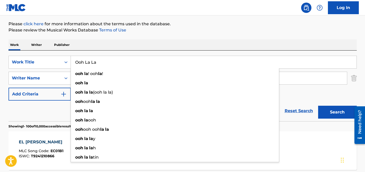
type input "Ooh La La"
click at [121, 48] on div "Work Writer Publisher" at bounding box center [183, 44] width 349 height 11
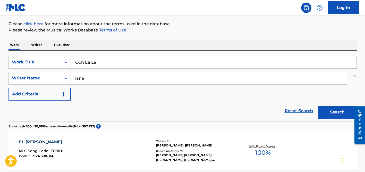
click at [112, 80] on input "lane" at bounding box center [209, 78] width 276 height 12
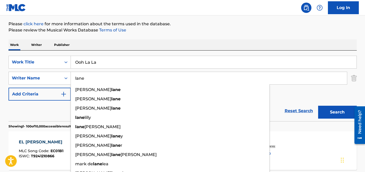
click at [318, 106] on button "Search" at bounding box center [337, 112] width 39 height 13
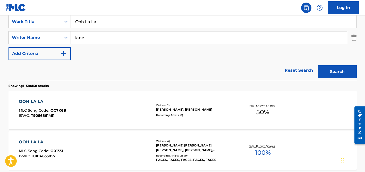
scroll to position [141, 0]
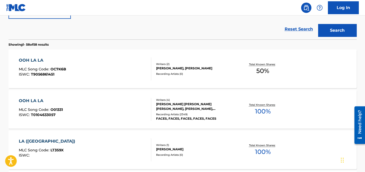
click at [169, 105] on div "[PERSON_NAME] [PERSON_NAME] [PERSON_NAME], [PERSON_NAME], [PERSON_NAME]" at bounding box center [195, 106] width 78 height 9
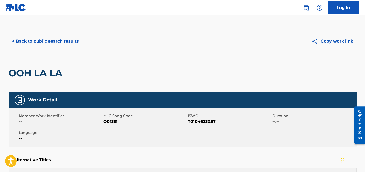
click at [42, 42] on button "< Back to public search results" at bounding box center [46, 41] width 74 height 13
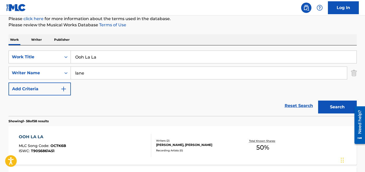
scroll to position [21, 0]
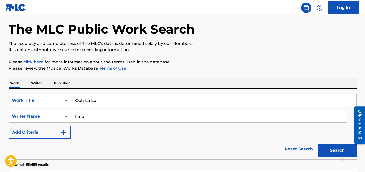
click at [96, 97] on input "Ooh La La" at bounding box center [214, 100] width 286 height 12
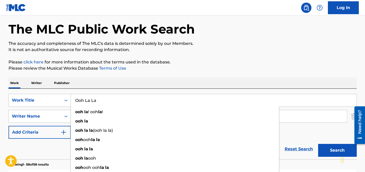
paste input "Hato Matlabi Taro Prem"
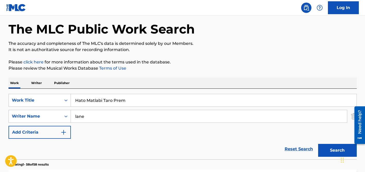
type input "Hato Matlabi Taro Prem"
click at [123, 83] on div "Work Writer Publisher" at bounding box center [183, 83] width 349 height 11
click at [105, 118] on input "lane" at bounding box center [209, 116] width 276 height 12
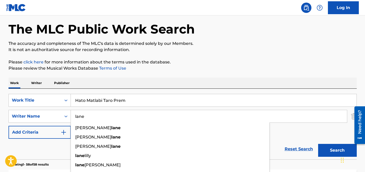
click at [105, 118] on input "lane" at bounding box center [209, 116] width 276 height 12
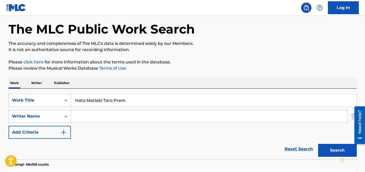
click at [318, 144] on button "Search" at bounding box center [337, 150] width 39 height 13
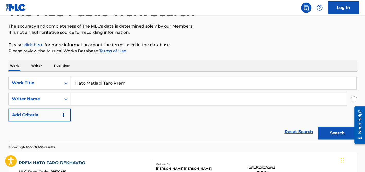
scroll to position [40, 0]
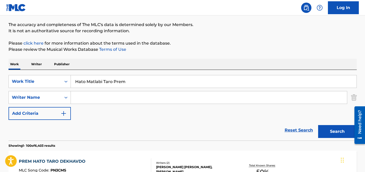
click at [100, 72] on div "SearchWithCriteriada92fadb-9570-4115-acf3-3f21b08c6bfe Work Title Hato Matlabi …" at bounding box center [183, 105] width 349 height 71
click at [100, 79] on input "Hato Matlabi Taro Prem" at bounding box center [214, 81] width 286 height 12
paste input "Rebetiko to K. Pastra"
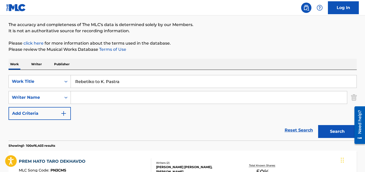
click at [318, 125] on button "Search" at bounding box center [337, 131] width 39 height 13
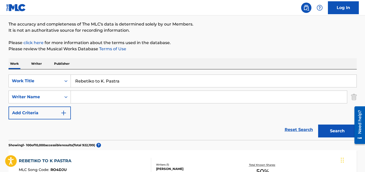
scroll to position [20, 0]
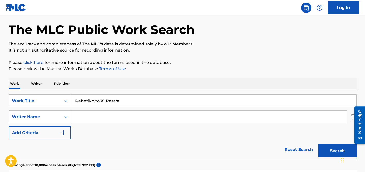
click at [113, 97] on input "Rebetiko to K. Pastra" at bounding box center [214, 101] width 286 height 12
paste input "I Should Have Known It"
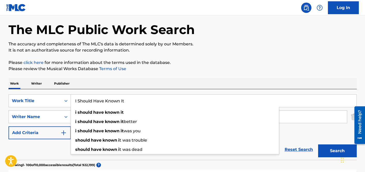
type input "I Should Have Known It"
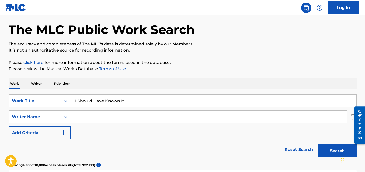
click at [132, 114] on input "Search Form" at bounding box center [209, 117] width 276 height 12
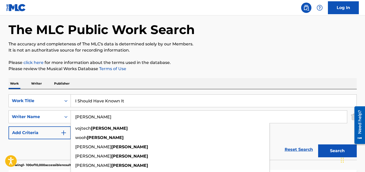
type input "[PERSON_NAME]"
click at [318, 144] on button "Search" at bounding box center [337, 150] width 39 height 13
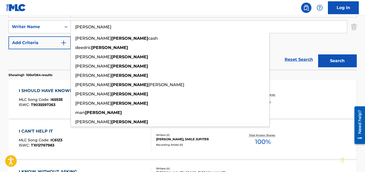
scroll to position [111, 0]
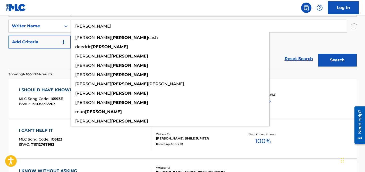
click at [292, 41] on div "SearchWithCriteriada92fadb-9570-4115-acf3-3f21b08c6bfe Work Title I Should Have…" at bounding box center [183, 26] width 349 height 45
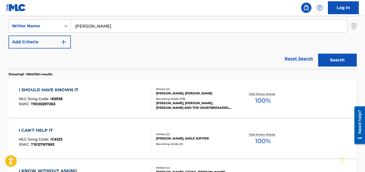
click at [170, 105] on div "[PERSON_NAME], [PERSON_NAME], [PERSON_NAME] AND THE HEARTBREAKERS, [PERSON_NAME…" at bounding box center [195, 105] width 78 height 9
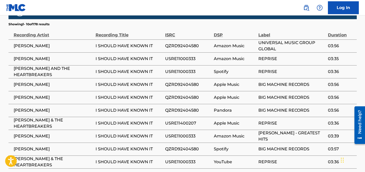
scroll to position [465, 0]
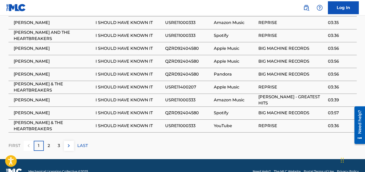
click at [49, 143] on p "2" at bounding box center [49, 146] width 2 height 6
